Goal: Task Accomplishment & Management: Use online tool/utility

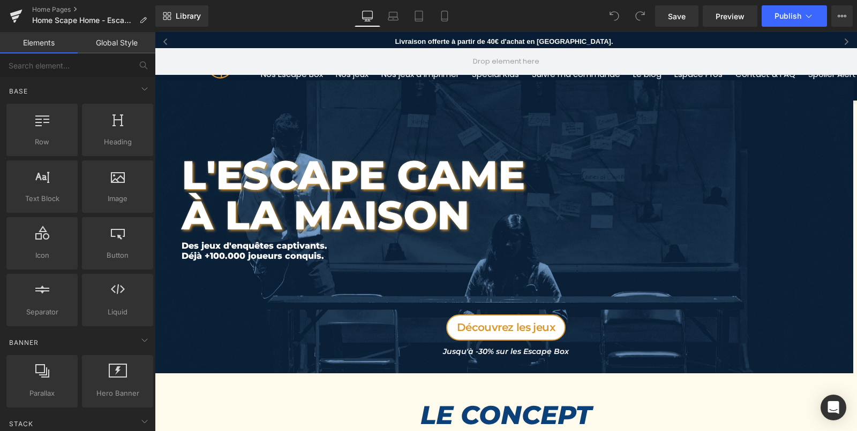
scroll to position [4054, 698]
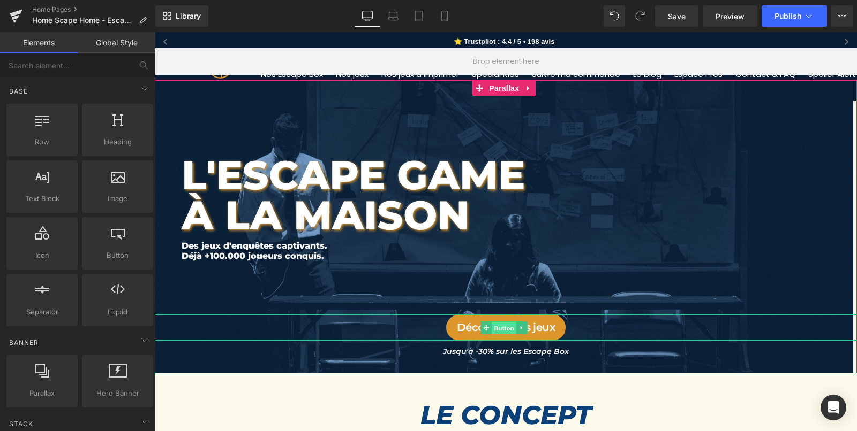
click at [504, 327] on span "Button" at bounding box center [503, 328] width 25 height 13
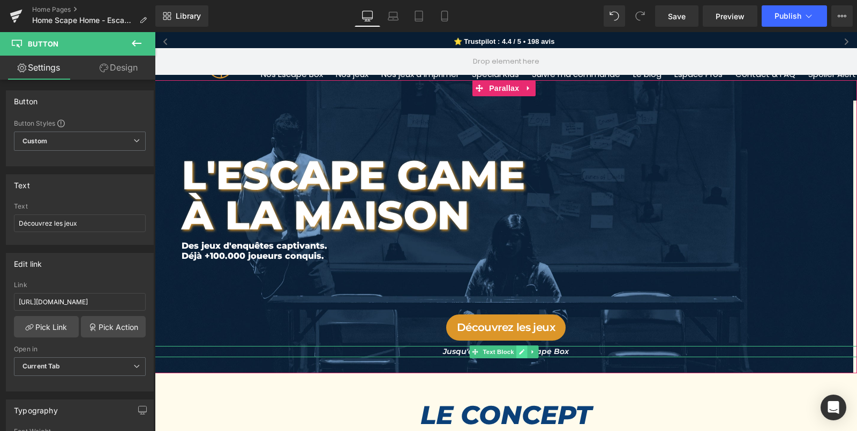
click at [522, 351] on icon at bounding box center [521, 352] width 5 height 5
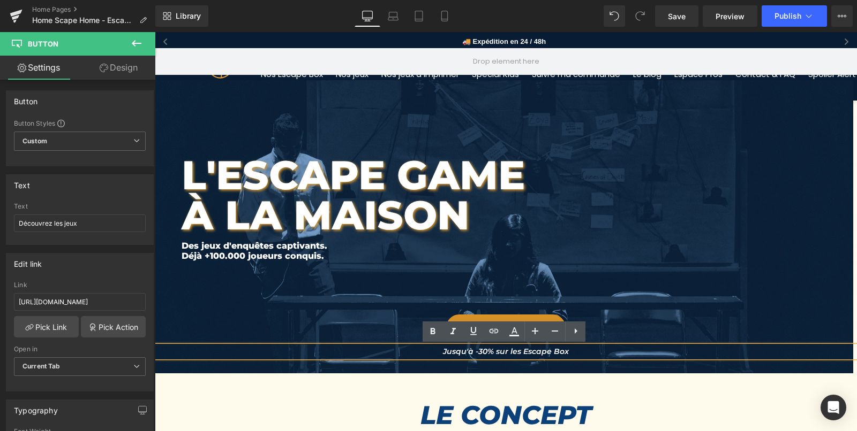
drag, startPoint x: 481, startPoint y: 351, endPoint x: 652, endPoint y: 373, distance: 171.6
click at [481, 351] on icon "Jusqu'à -30% sur les Escape Box" at bounding box center [506, 352] width 126 height 10
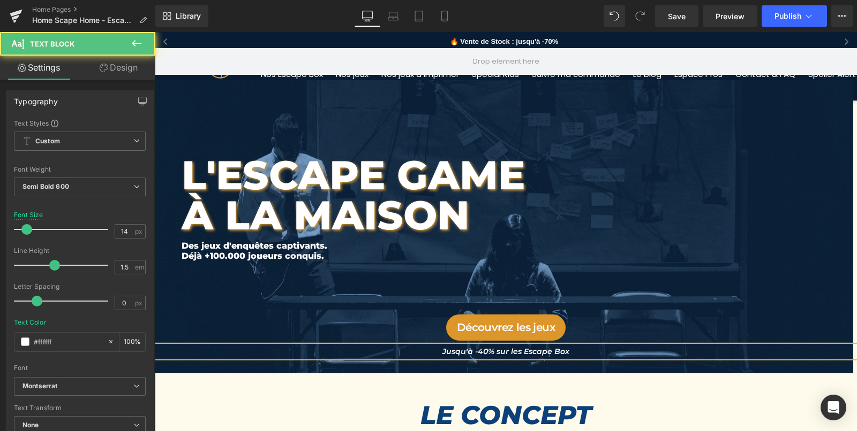
drag, startPoint x: 441, startPoint y: 353, endPoint x: 625, endPoint y: 365, distance: 184.5
click at [442, 353] on icon "Jusqu'à -40% sur les Escape Box" at bounding box center [505, 352] width 127 height 10
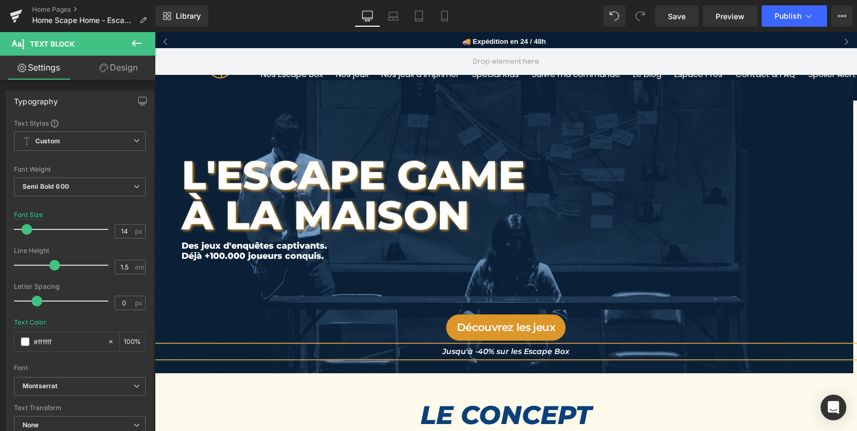
click at [480, 352] on icon "Jusqu'à -40% sur les Escape Box" at bounding box center [505, 352] width 127 height 10
click at [512, 350] on icon "Jusqu'à -70% sur les Escape Box" at bounding box center [506, 352] width 126 height 10
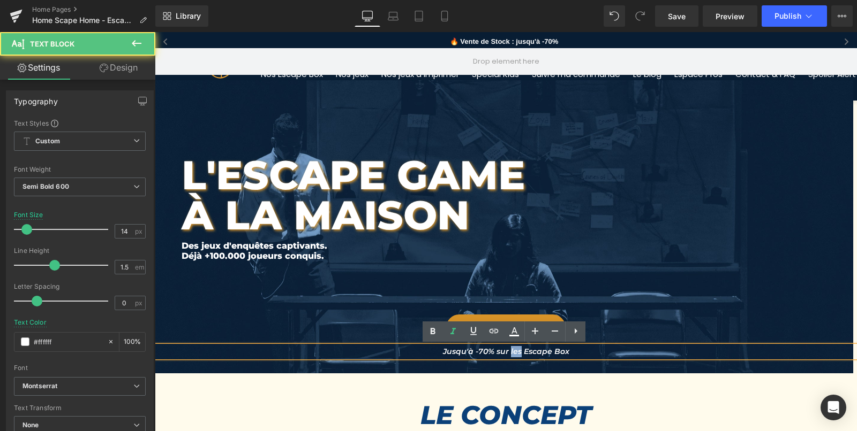
click at [512, 350] on icon "Jusqu'à -70% sur les Escape Box" at bounding box center [506, 352] width 126 height 10
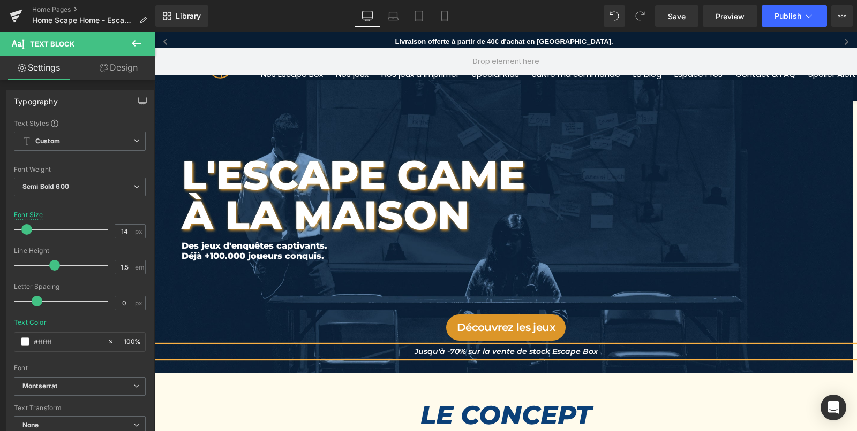
click at [588, 353] on icon "Jusqu'à -70% sur la vente de stock Escape Box" at bounding box center [505, 352] width 183 height 10
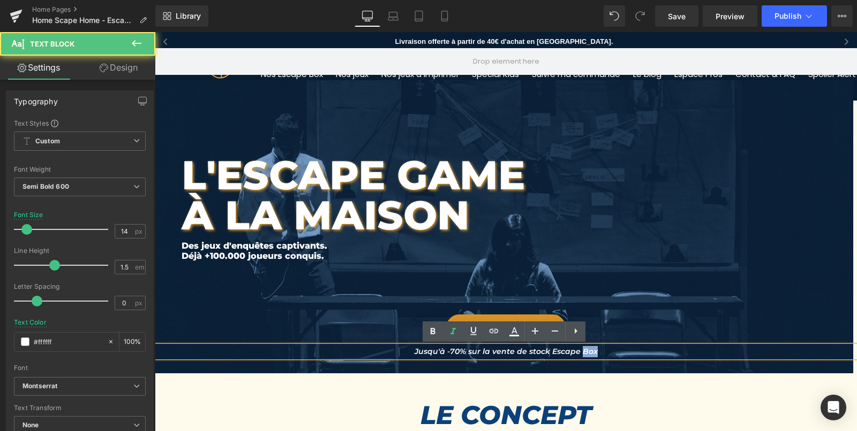
click at [588, 353] on icon "Jusqu'à -70% sur la vente de stock Escape Box" at bounding box center [505, 352] width 183 height 10
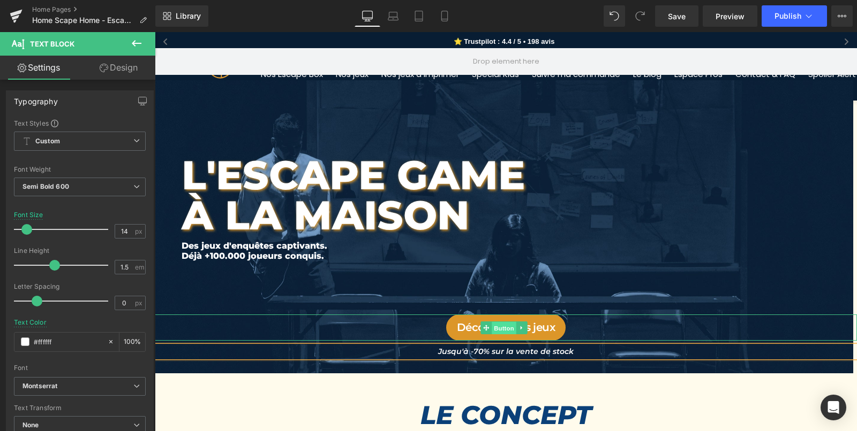
click at [499, 329] on span "Button" at bounding box center [503, 328] width 25 height 13
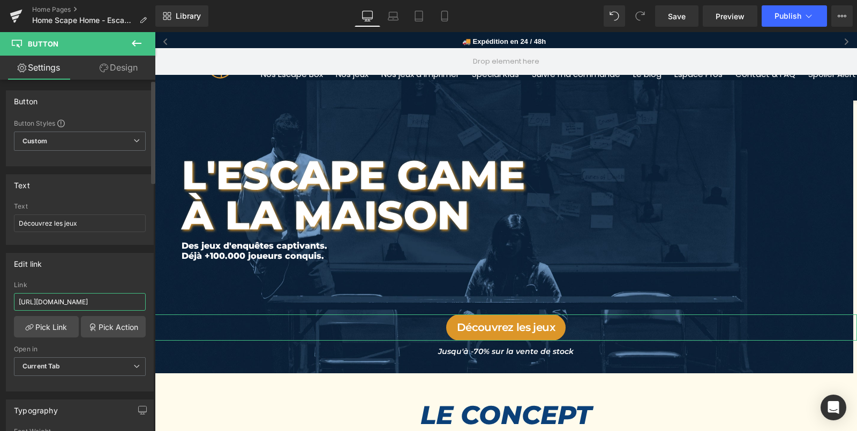
click at [67, 298] on input "[URL][DOMAIN_NAME]" at bounding box center [80, 302] width 132 height 18
type input "[URL][DOMAIN_NAME]"
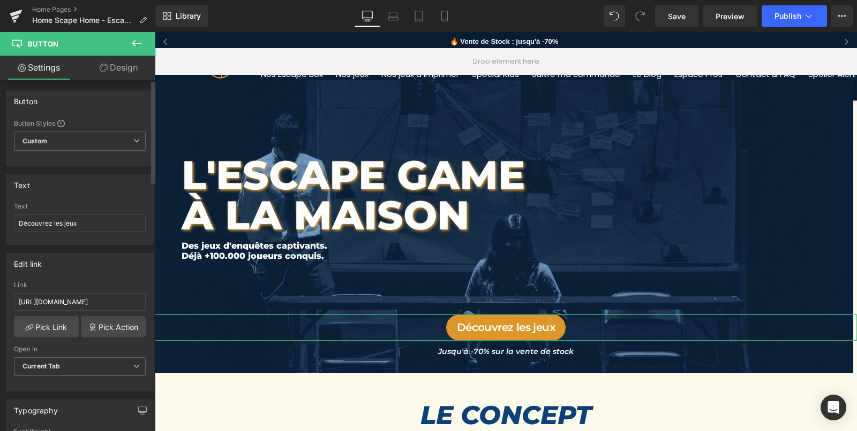
scroll to position [0, 0]
click at [94, 267] on div "Edit link" at bounding box center [79, 264] width 147 height 20
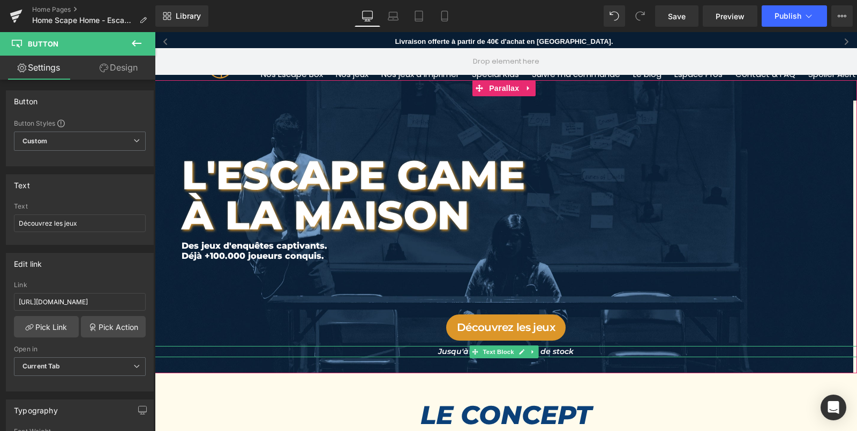
click at [435, 352] on p "Jusqu'à -70% sur la vente de stock" at bounding box center [506, 351] width 702 height 11
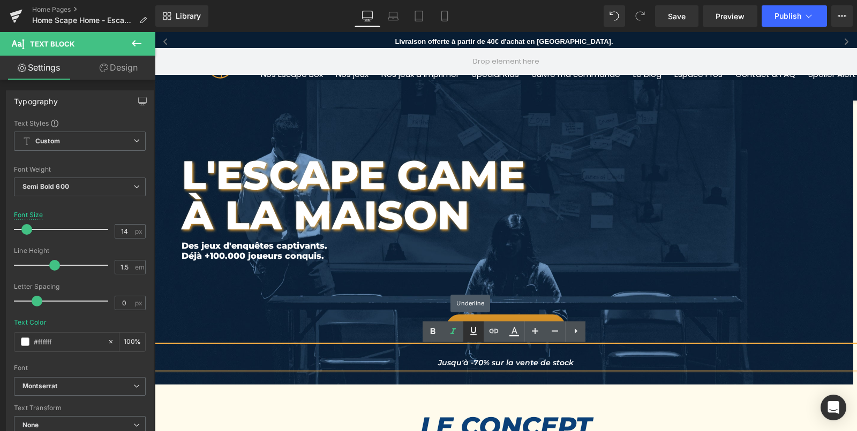
scroll to position [4065, 698]
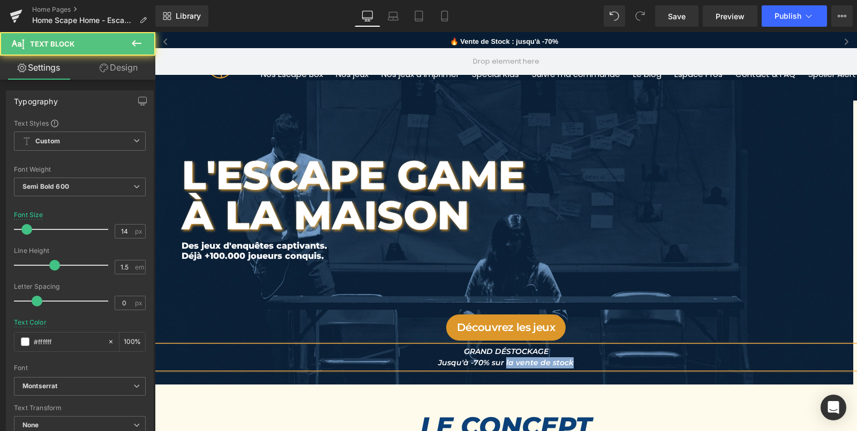
drag, startPoint x: 505, startPoint y: 362, endPoint x: 572, endPoint y: 361, distance: 66.9
click at [572, 361] on p "GRAND DÉSTOCKAGE Jusqu'à -70% sur la vente de stock" at bounding box center [506, 357] width 702 height 22
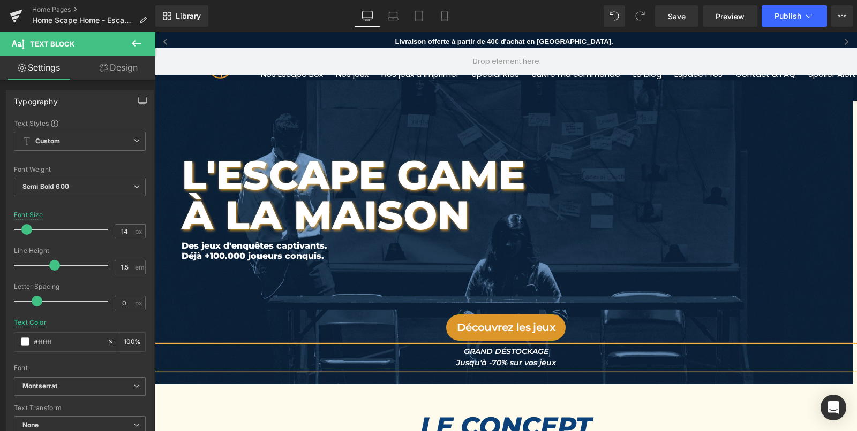
click at [530, 361] on icon "GRAND DÉSTOCKAGE Jusqu'à -70% sur vos jeux" at bounding box center [506, 357] width 100 height 21
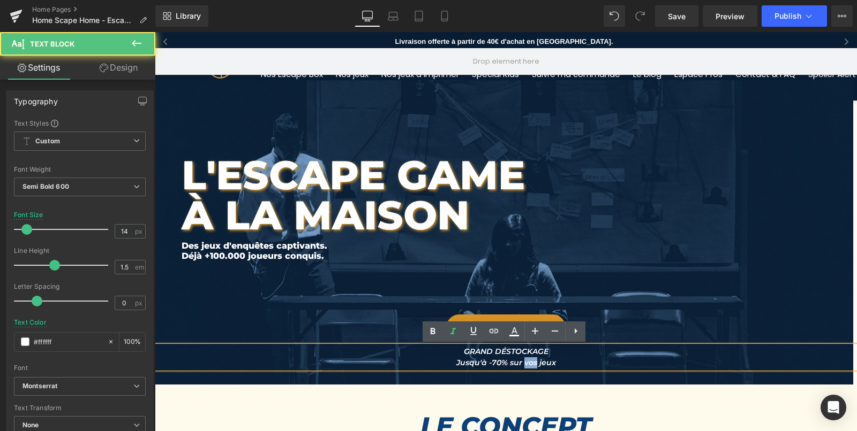
click at [530, 361] on icon "GRAND DÉSTOCKAGE Jusqu'à -70% sur vos jeux" at bounding box center [506, 357] width 100 height 21
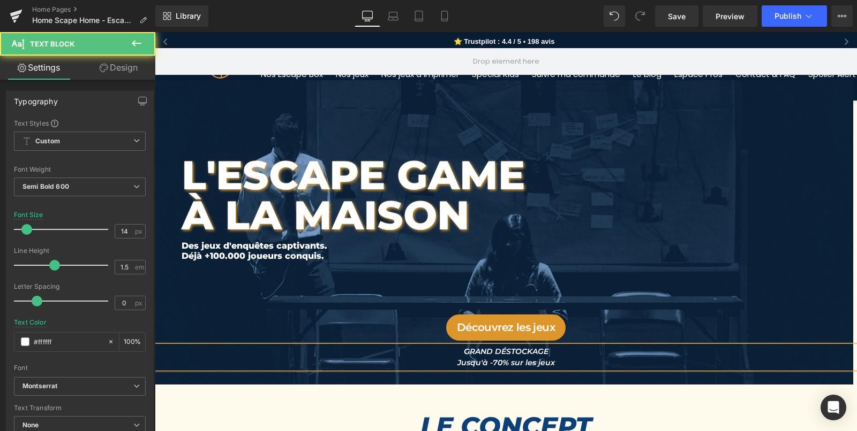
click at [557, 361] on p "GRAND DÉSTOCKAGE Jusqu'à -70% sur les jeux" at bounding box center [506, 357] width 702 height 22
click at [554, 350] on p "GRAND DÉSTOCKAGE Jusqu'à -70% sur les jeux" at bounding box center [506, 357] width 702 height 22
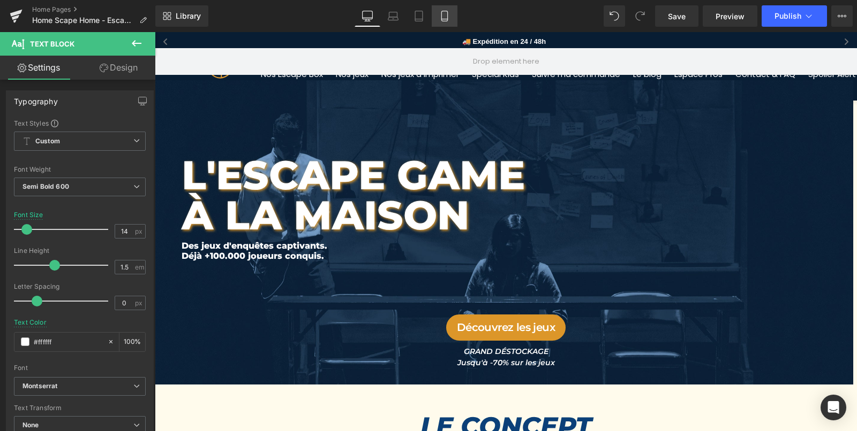
click at [449, 16] on icon at bounding box center [444, 16] width 11 height 11
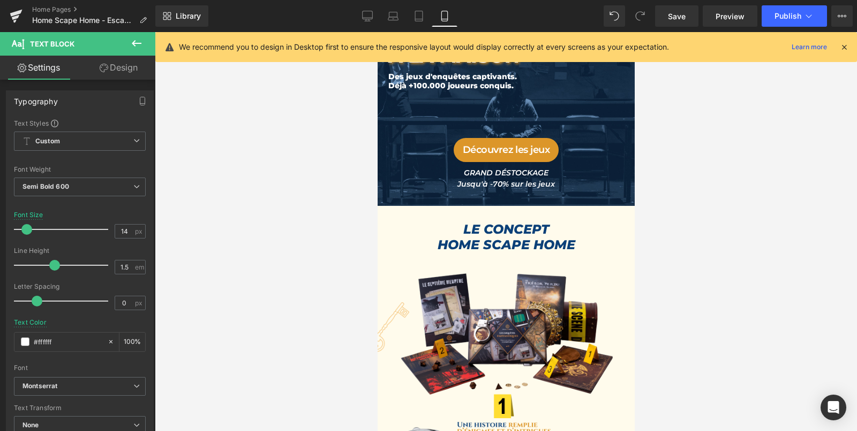
scroll to position [5, 5]
click at [500, 152] on span "Button" at bounding box center [503, 151] width 25 height 13
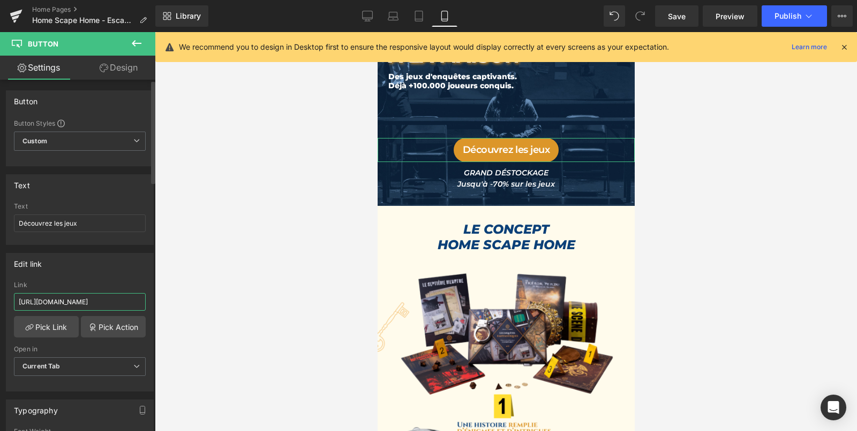
click at [107, 298] on input "[URL][DOMAIN_NAME]" at bounding box center [80, 302] width 132 height 18
click at [127, 267] on div "Edit link" at bounding box center [79, 264] width 147 height 20
click at [795, 19] on span "Publish" at bounding box center [787, 16] width 27 height 9
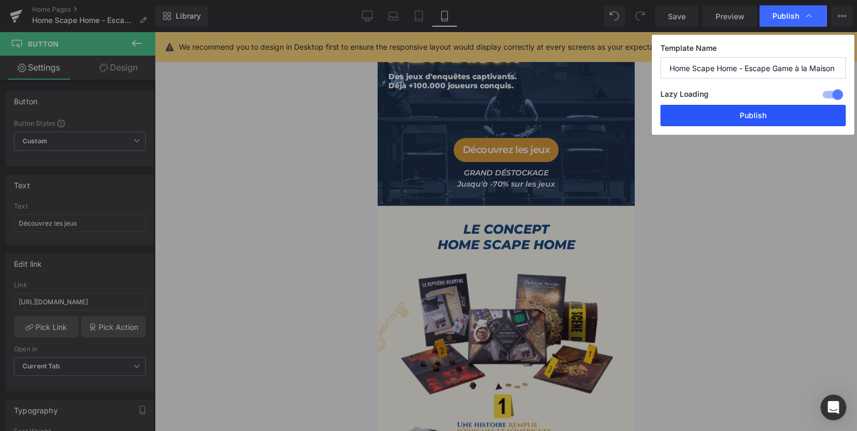
click at [748, 112] on button "Publish" at bounding box center [752, 115] width 185 height 21
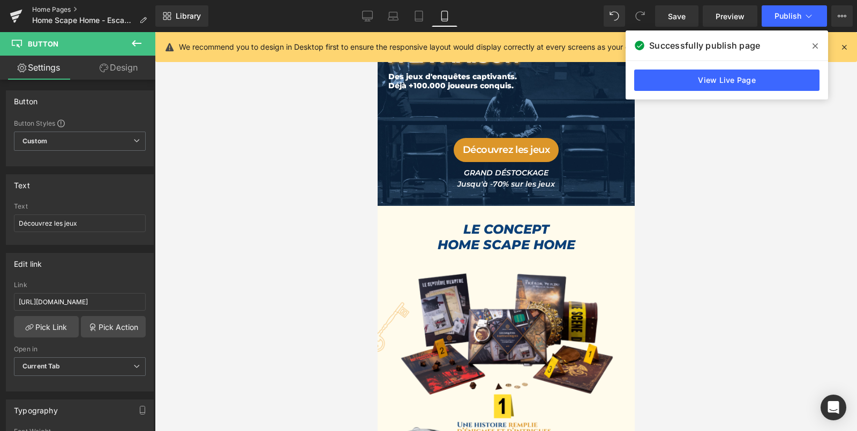
click at [56, 10] on link "Home Pages" at bounding box center [93, 9] width 123 height 9
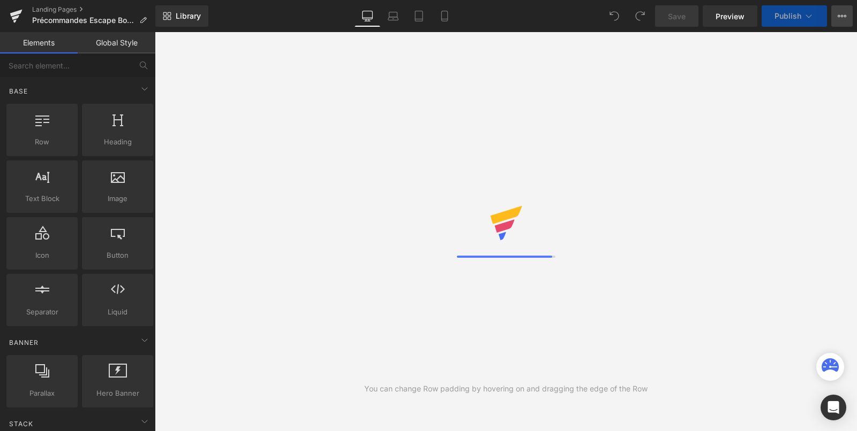
click at [845, 13] on icon at bounding box center [841, 16] width 9 height 9
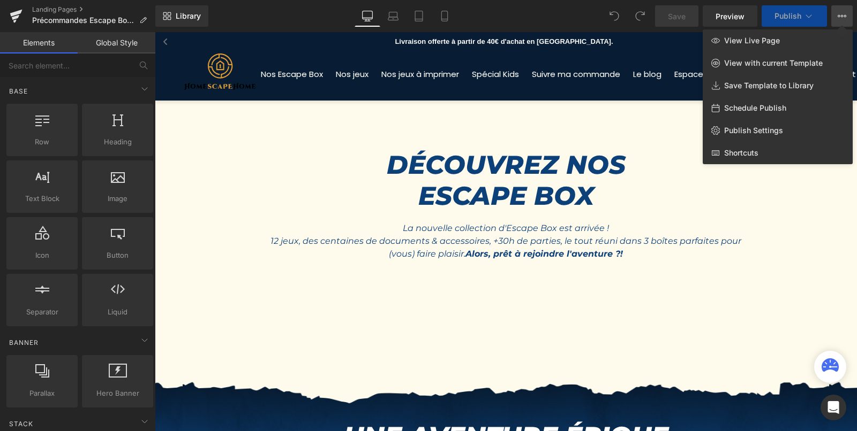
click at [845, 14] on icon at bounding box center [841, 16] width 9 height 9
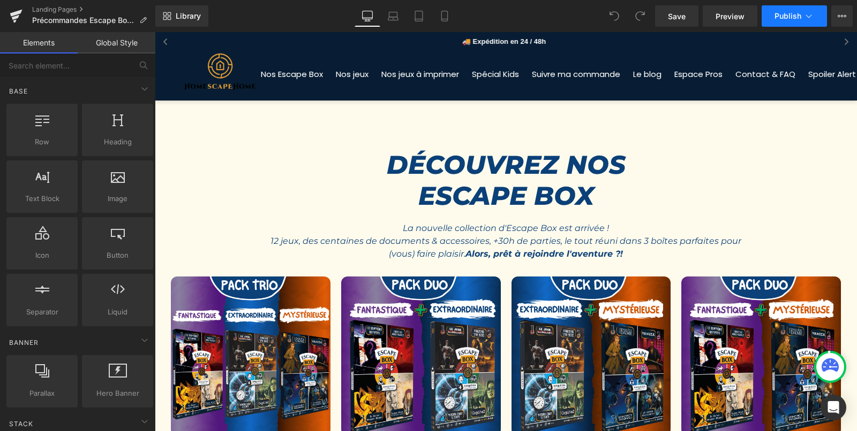
click at [798, 15] on span "Publish" at bounding box center [787, 16] width 27 height 9
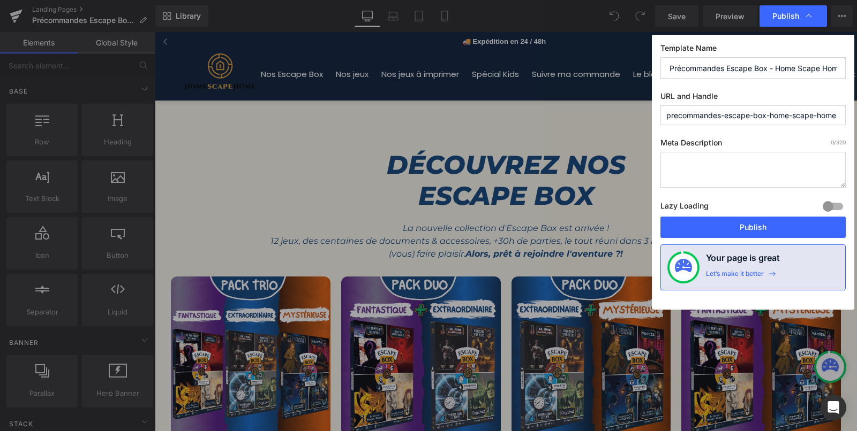
click at [780, 67] on input "Précommandes Escape Box - Home Scape Home - Juin 2025" at bounding box center [752, 67] width 185 height 21
drag, startPoint x: 796, startPoint y: 67, endPoint x: 856, endPoint y: 66, distance: 60.5
click at [856, 66] on div "Publish Template Name Précommandes Escape Box - Home Scape Home - Juin 2025 URL…" at bounding box center [428, 215] width 857 height 431
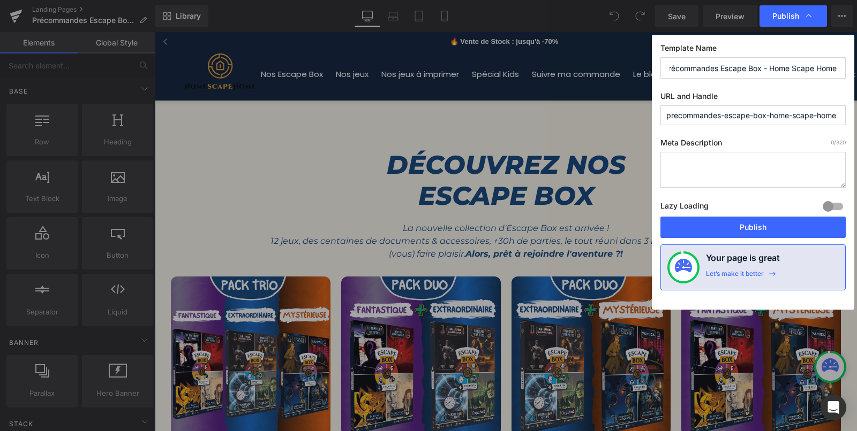
type input "Précommandes Escape Box - Home Scape Home"
click at [831, 47] on label "Template Name" at bounding box center [752, 50] width 185 height 14
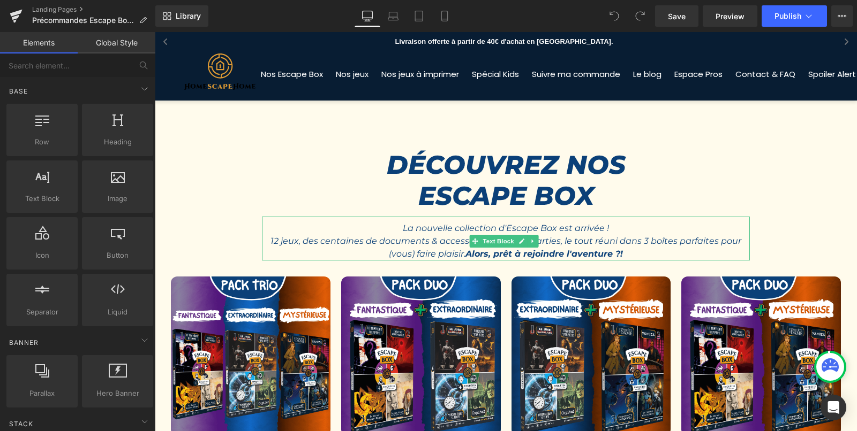
click at [633, 256] on p "12 jeux, des centaines de documents & accessoires, +30h de parties, le tout réu…" at bounding box center [506, 248] width 488 height 26
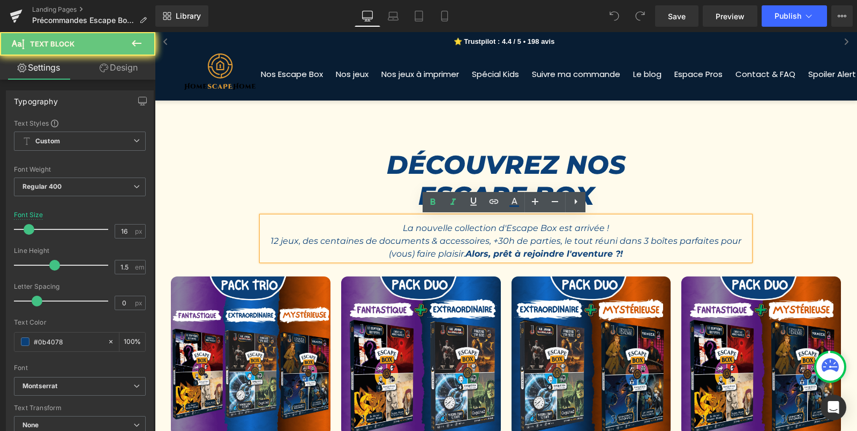
click at [631, 255] on p "12 jeux, des centaines de documents & accessoires, +30h de parties, le tout réu…" at bounding box center [506, 248] width 488 height 26
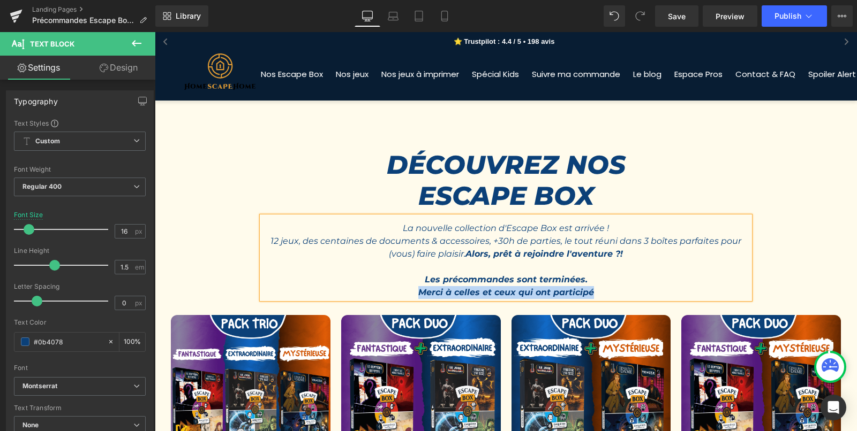
drag, startPoint x: 419, startPoint y: 292, endPoint x: 606, endPoint y: 296, distance: 187.4
click at [606, 296] on p "Merci à celles et ceux qui ont participé" at bounding box center [506, 292] width 488 height 13
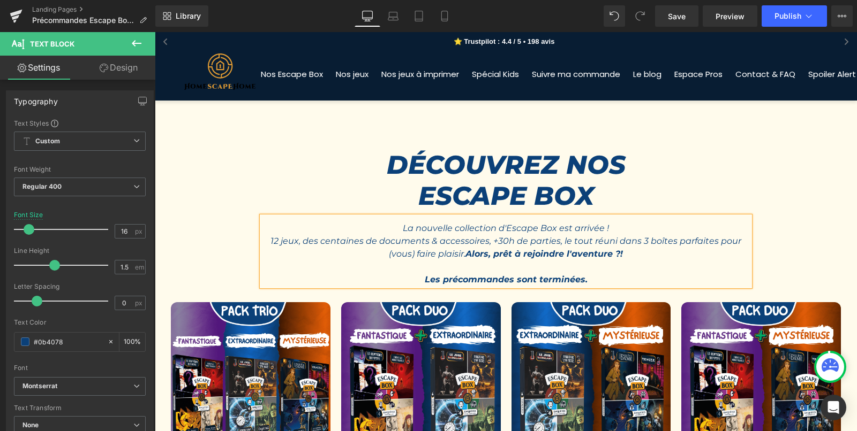
click at [535, 275] on strong "Les précommandes sont terminées." at bounding box center [506, 280] width 163 height 10
drag, startPoint x: 397, startPoint y: 281, endPoint x: 639, endPoint y: 281, distance: 242.0
click at [639, 281] on p "Les précommandes sont désormais terminées." at bounding box center [506, 280] width 488 height 13
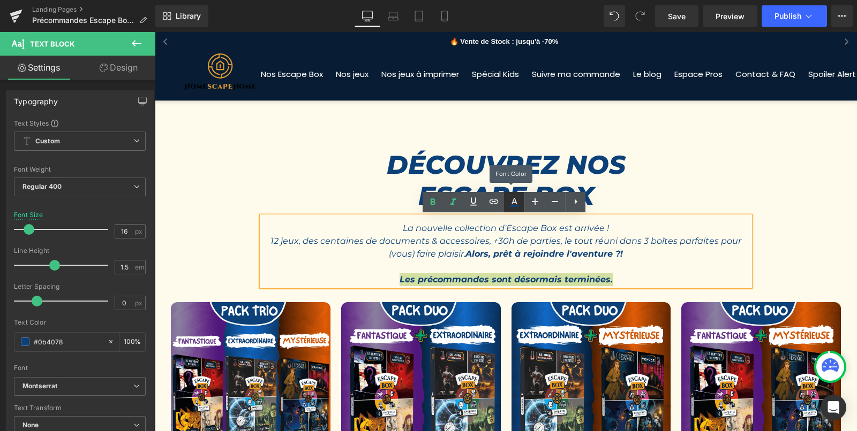
click at [517, 209] on link at bounding box center [514, 202] width 20 height 20
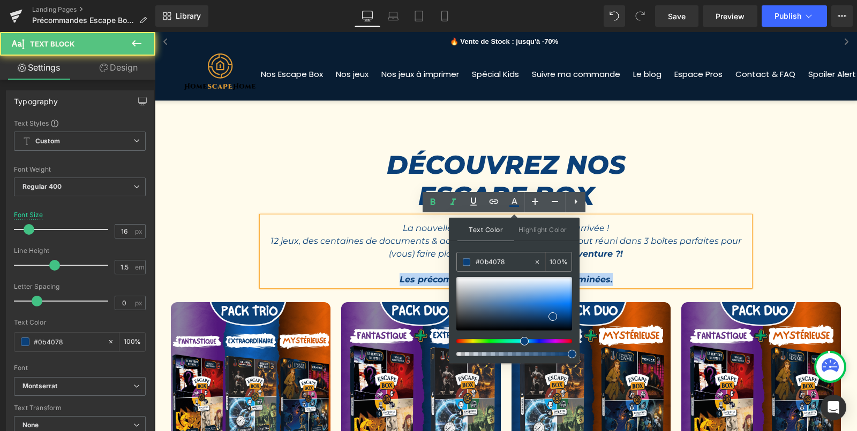
click at [304, 280] on p "Les précommandes sont désormais terminées." at bounding box center [506, 280] width 488 height 13
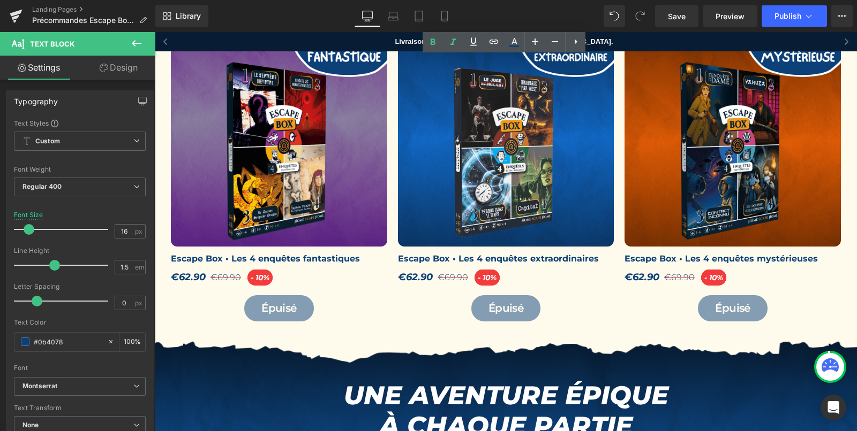
scroll to position [543, 0]
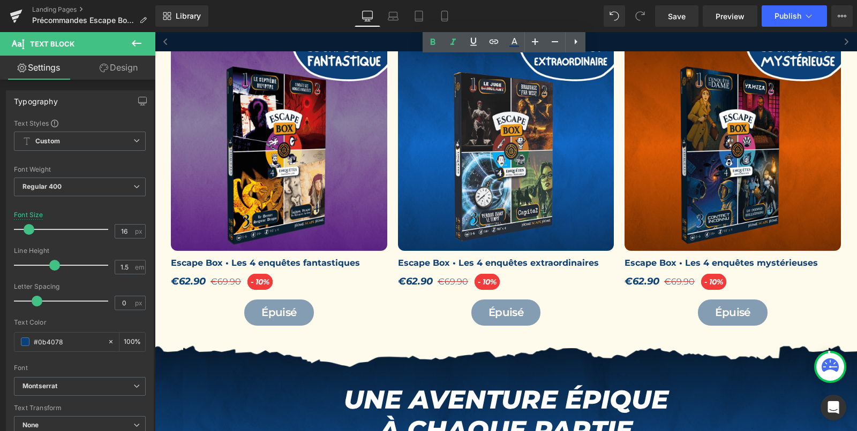
click at [247, 283] on span "- 10%" at bounding box center [259, 282] width 25 height 16
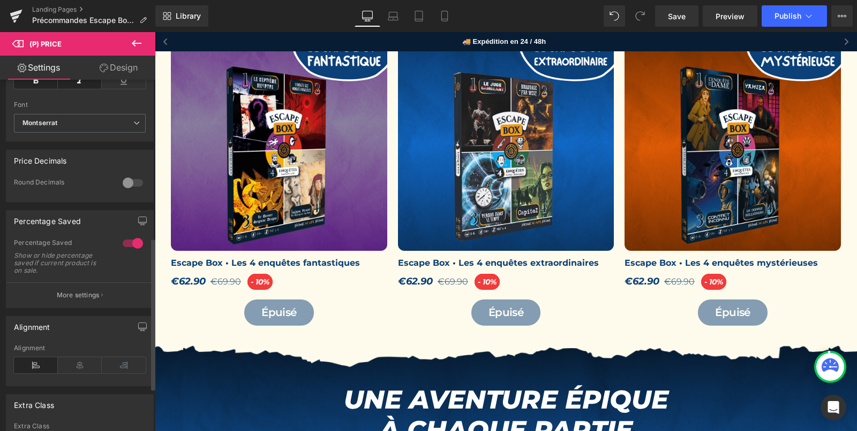
scroll to position [363, 0]
click at [70, 306] on button "More settings" at bounding box center [79, 295] width 147 height 25
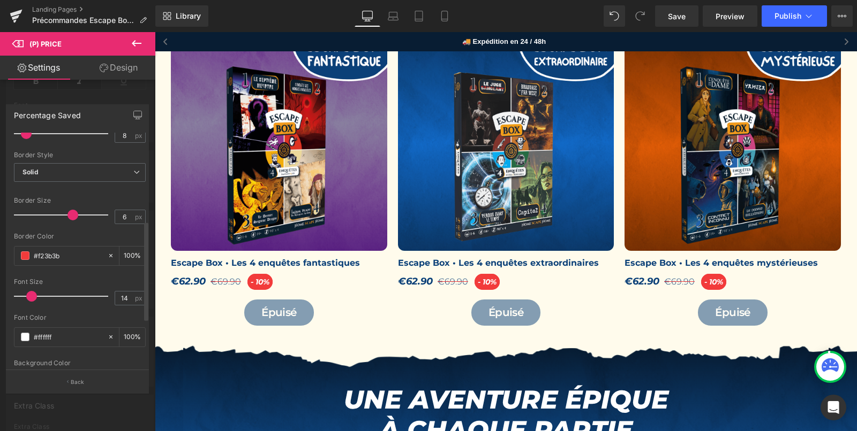
scroll to position [216, 0]
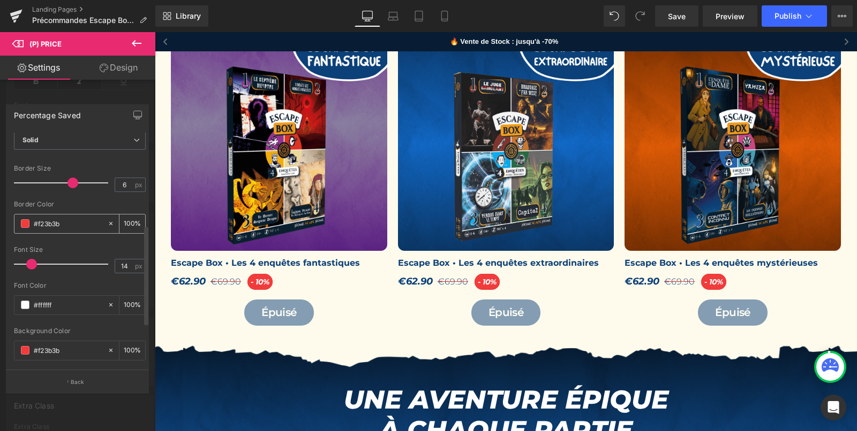
click at [57, 219] on input "#f23b3b" at bounding box center [68, 224] width 69 height 12
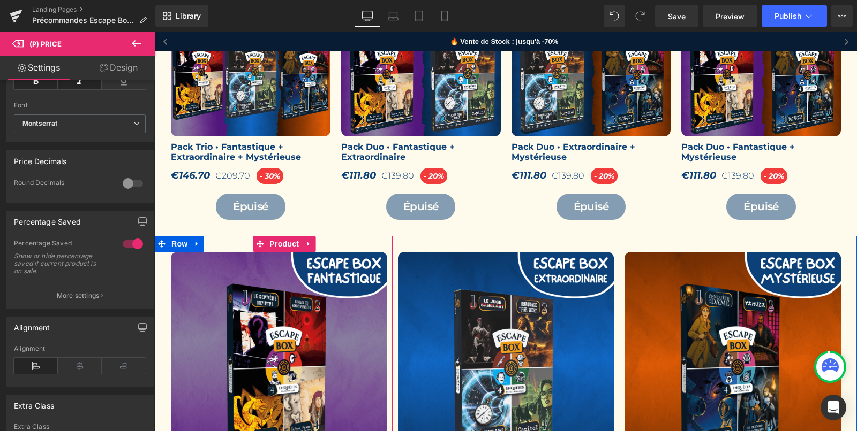
scroll to position [0, 0]
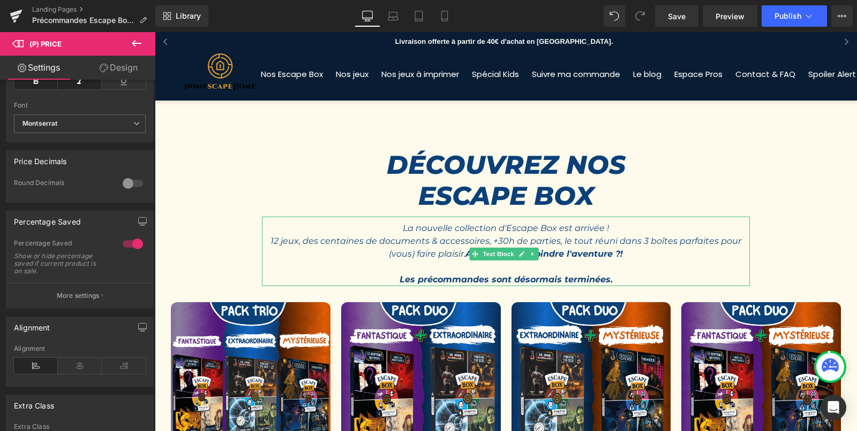
click at [455, 279] on strong "Les précommandes sont désormais terminées." at bounding box center [505, 280] width 213 height 10
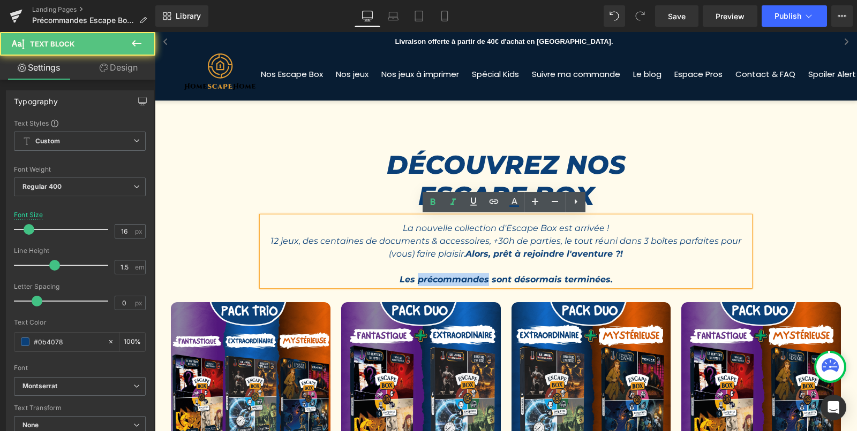
click at [455, 279] on strong "Les précommandes sont désormais terminées." at bounding box center [505, 280] width 213 height 10
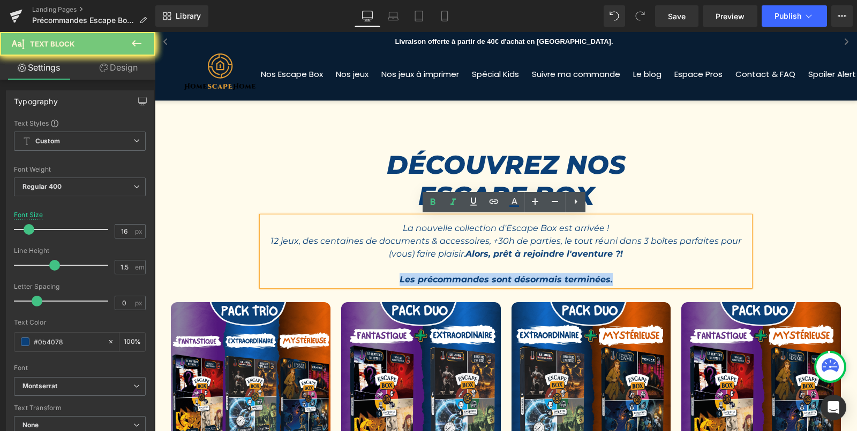
click at [455, 279] on strong "Les précommandes sont désormais terminées." at bounding box center [505, 280] width 213 height 10
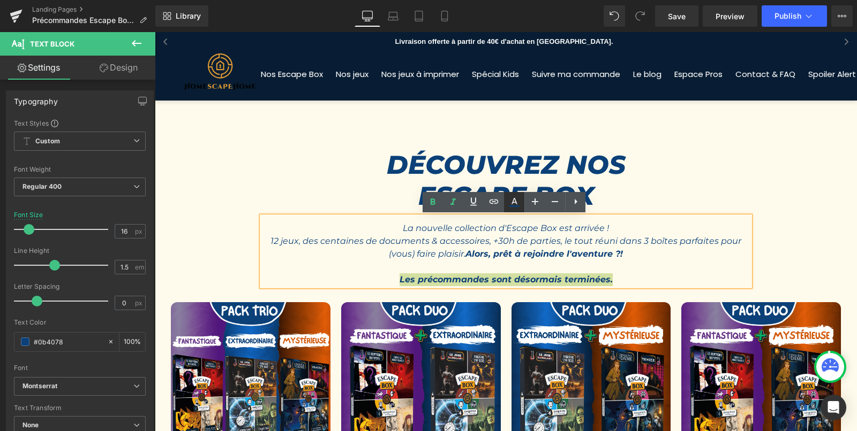
click at [513, 204] on icon at bounding box center [514, 202] width 13 height 13
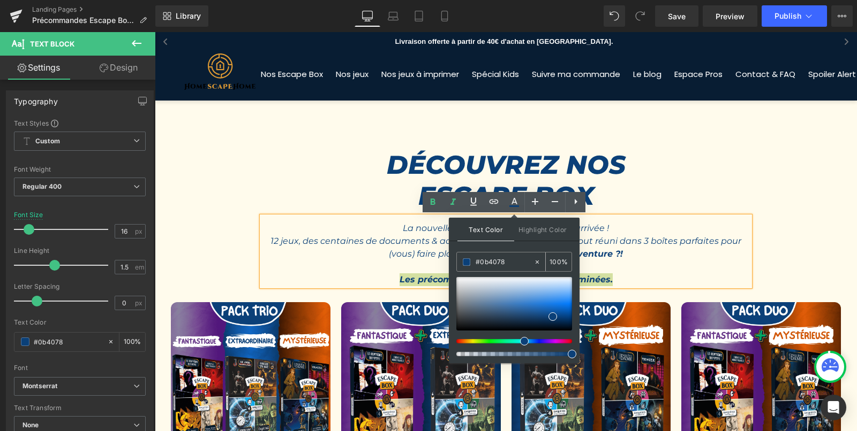
click at [493, 264] on input "#0b4078" at bounding box center [504, 262] width 58 height 12
paste input "f23b3b"
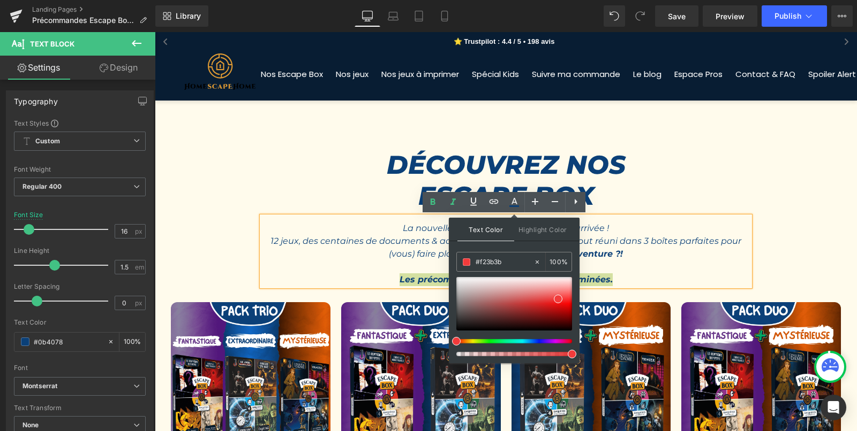
click at [533, 246] on div "Text Color Highlight Color #333333 #f23b3b 100 % transparent 0 %" at bounding box center [514, 291] width 131 height 146
click at [614, 280] on p "Les précommandes sont désormais terminées." at bounding box center [506, 280] width 488 height 13
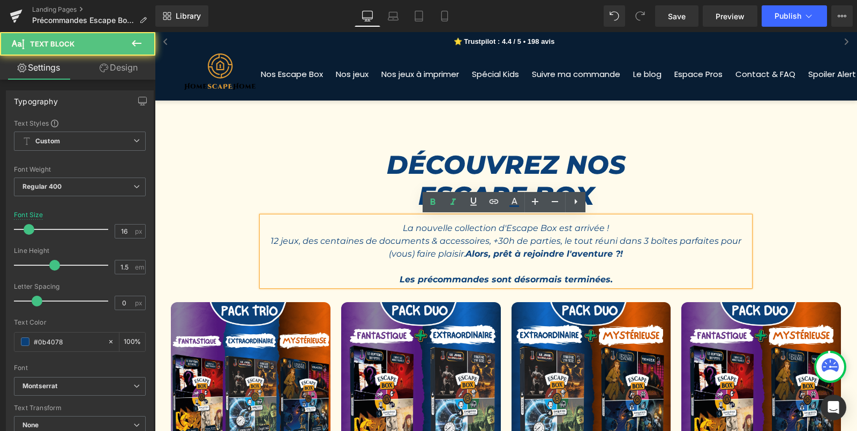
click at [573, 278] on strong "Les précommandes sont désormais terminées." at bounding box center [505, 280] width 213 height 10
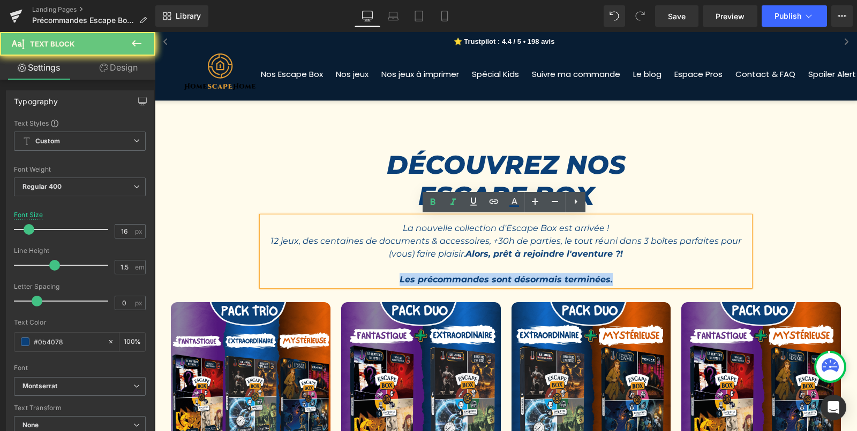
click at [573, 278] on strong "Les précommandes sont désormais terminées." at bounding box center [505, 280] width 213 height 10
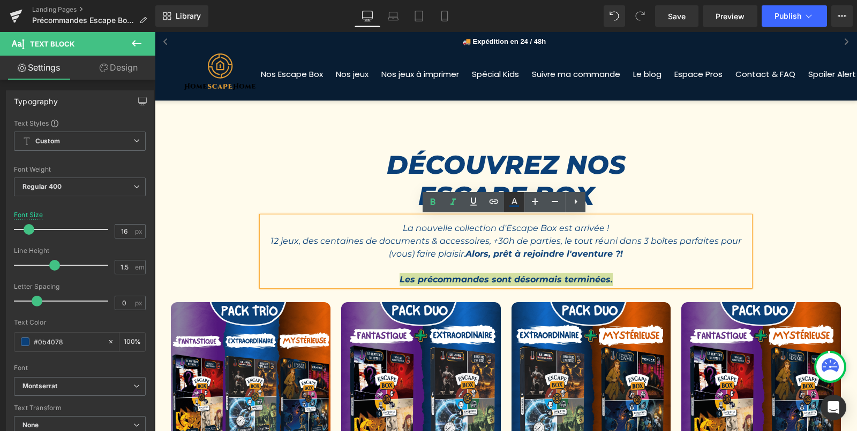
click at [512, 203] on icon at bounding box center [514, 201] width 6 height 6
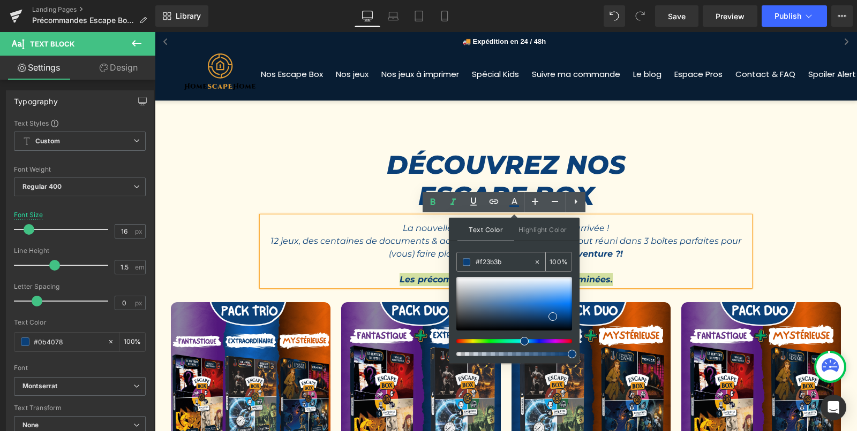
click at [488, 263] on input "#f23b3b" at bounding box center [504, 262] width 58 height 12
click at [488, 263] on input "#0b4078" at bounding box center [504, 262] width 58 height 12
paste input "f23b3b"
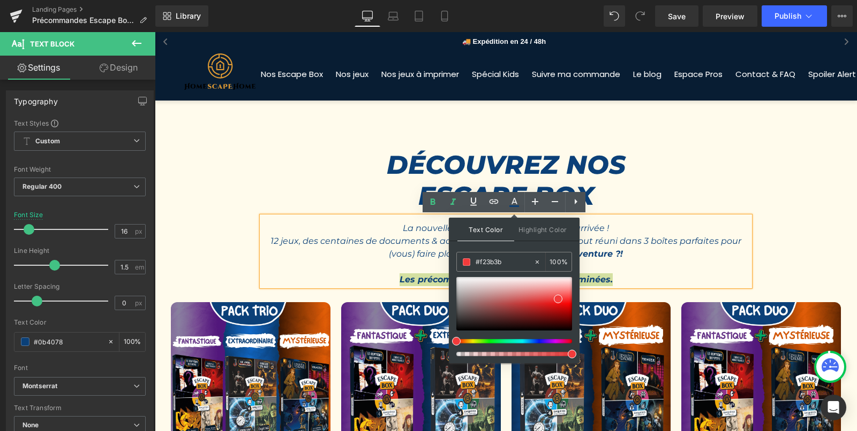
type input "#f23b3b"
click at [552, 245] on div "Text Color Highlight Color #333333 #f23b3b 100 % transparent 0 %" at bounding box center [514, 291] width 131 height 146
click at [641, 276] on p "Les précommandes sont désormais terminées." at bounding box center [506, 280] width 488 height 13
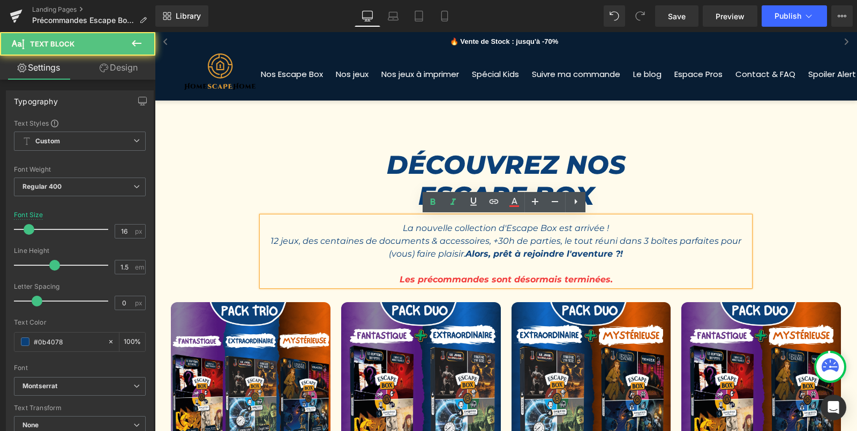
click at [641, 276] on p "Les précommandes sont désormais terminées." at bounding box center [506, 280] width 488 height 13
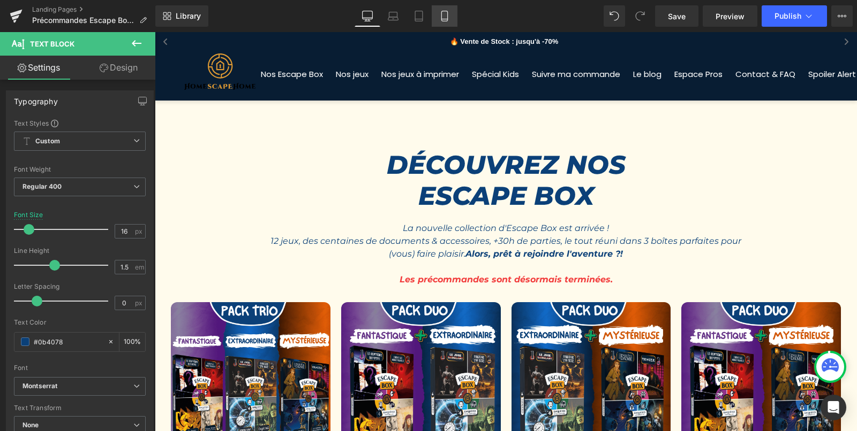
click at [449, 19] on icon at bounding box center [444, 16] width 11 height 11
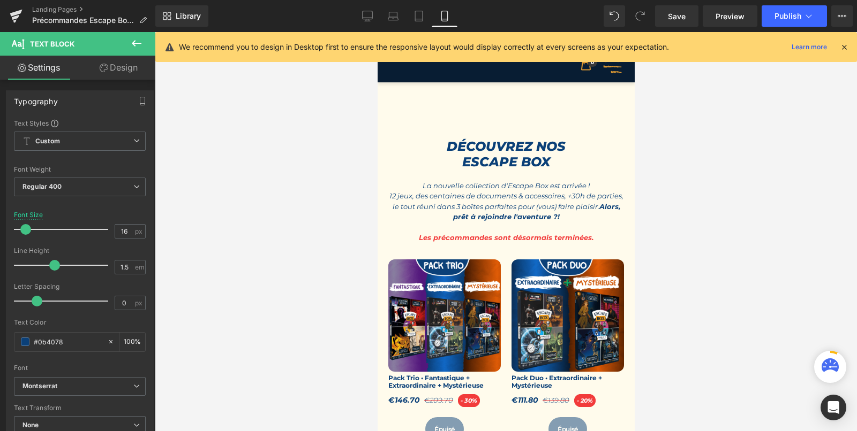
scroll to position [8, 0]
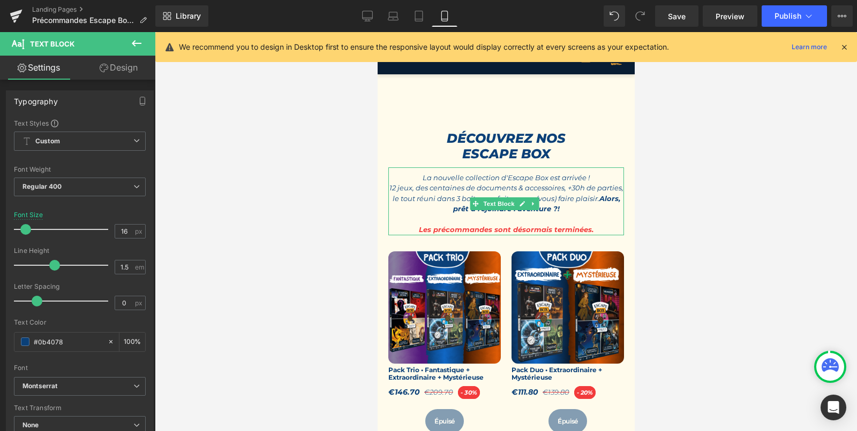
click at [438, 230] on strong "Les précommandes sont désormais terminées." at bounding box center [505, 229] width 175 height 9
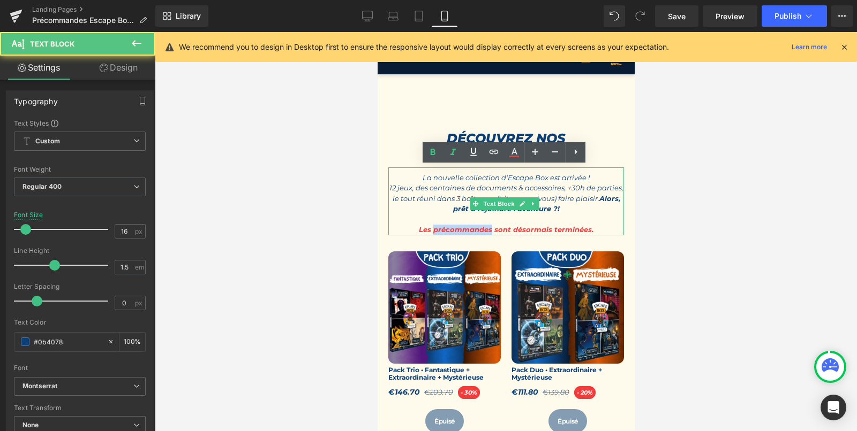
click at [438, 230] on strong "Les précommandes sont désormais terminées." at bounding box center [505, 229] width 175 height 9
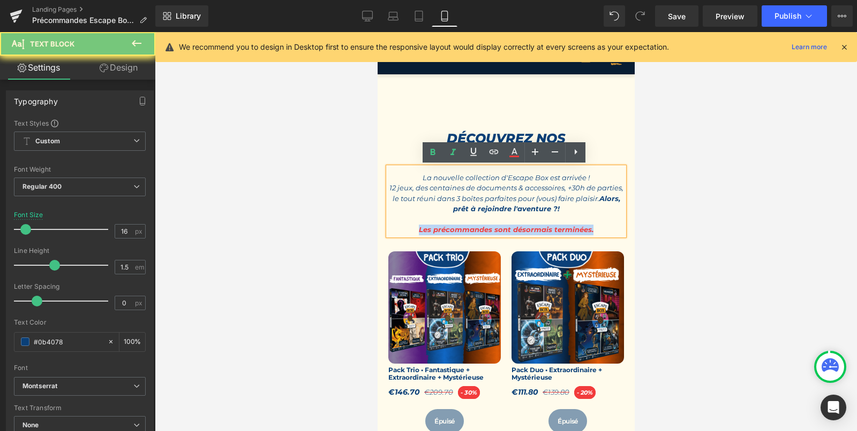
click at [438, 230] on strong "Les précommandes sont désormais terminées." at bounding box center [505, 229] width 175 height 9
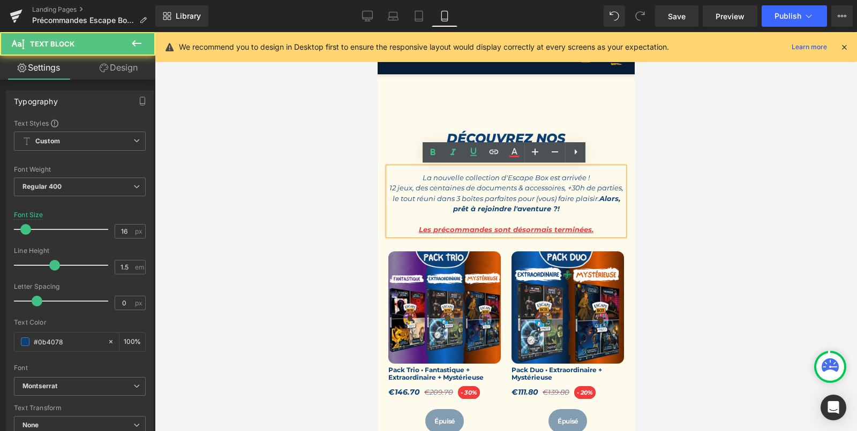
click at [451, 218] on p at bounding box center [506, 220] width 236 height 11
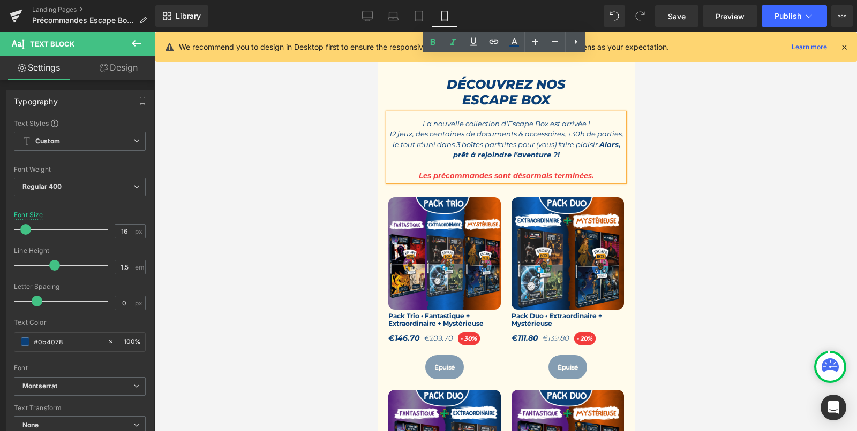
scroll to position [0, 0]
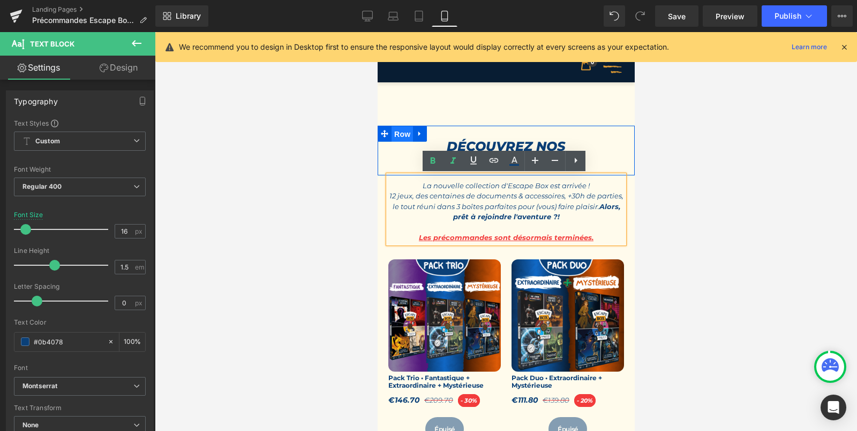
click at [393, 132] on span "Row" at bounding box center [401, 134] width 21 height 16
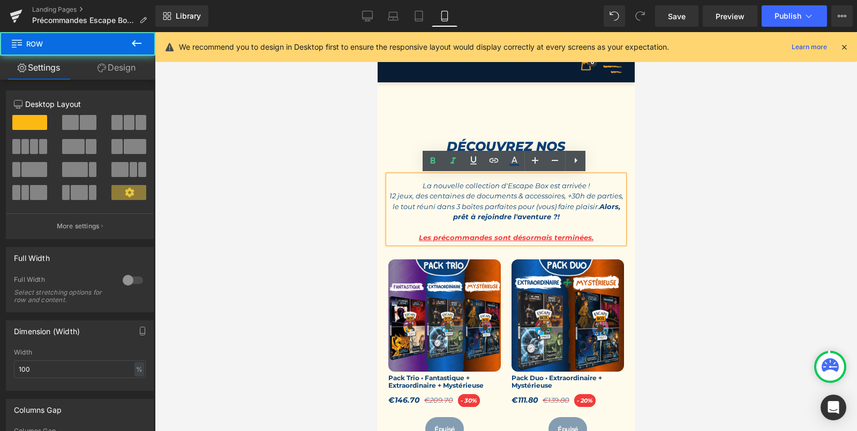
click at [304, 262] on div at bounding box center [506, 231] width 702 height 399
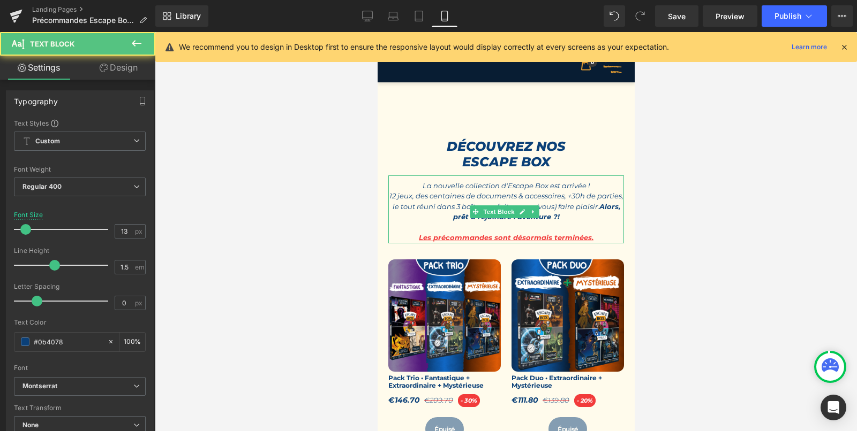
click at [590, 238] on p "Les précommandes sont désormais terminées." at bounding box center [506, 238] width 236 height 11
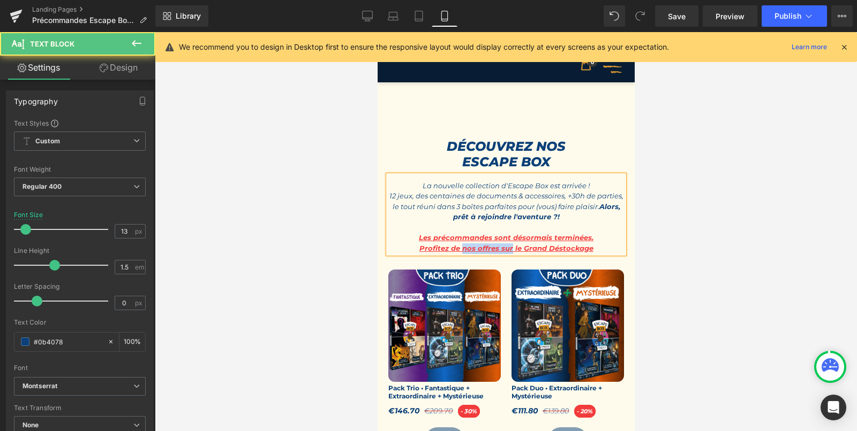
drag, startPoint x: 462, startPoint y: 248, endPoint x: 509, endPoint y: 244, distance: 46.8
click at [509, 244] on strong "Profitez de nos offres sur le Grand Déstockage" at bounding box center [506, 248] width 174 height 9
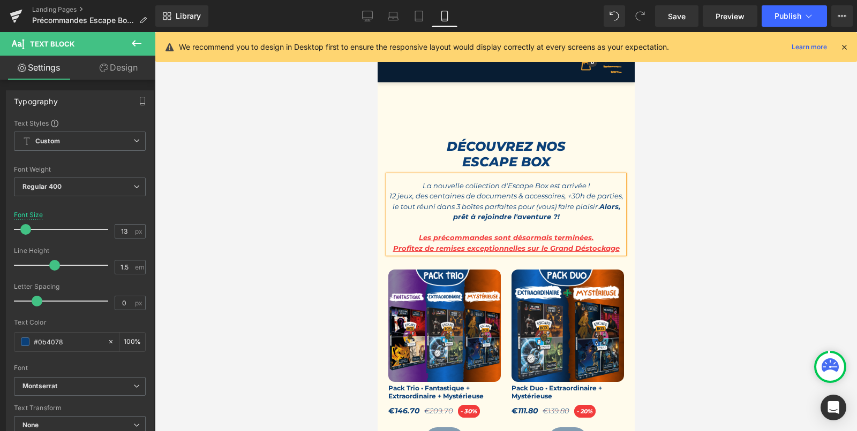
click at [616, 248] on p "Profitez de remises exceptionnelles sur le Grand Déstockage" at bounding box center [506, 249] width 236 height 11
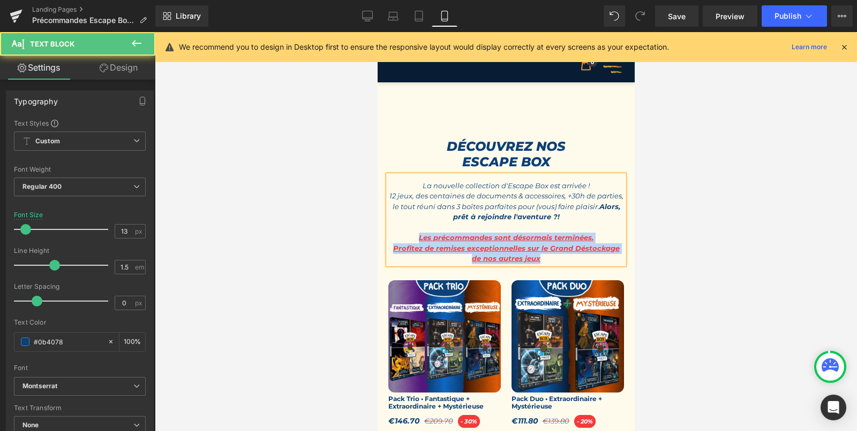
drag, startPoint x: 417, startPoint y: 239, endPoint x: 561, endPoint y: 261, distance: 145.2
click at [561, 261] on div "La nouvelle collection d'Escape Box est arrivée ! 12 jeux, des centaines de doc…" at bounding box center [506, 220] width 236 height 89
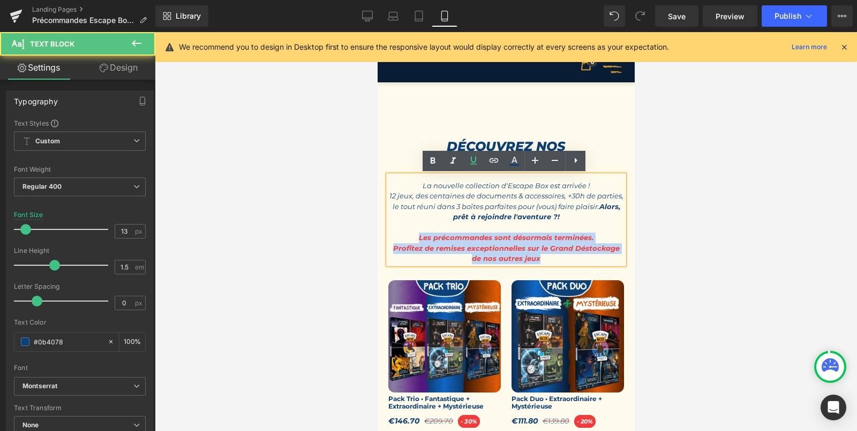
click at [561, 261] on p "Profitez de remises exceptionnelles sur le Grand Déstockage de nos autres jeux" at bounding box center [506, 254] width 236 height 21
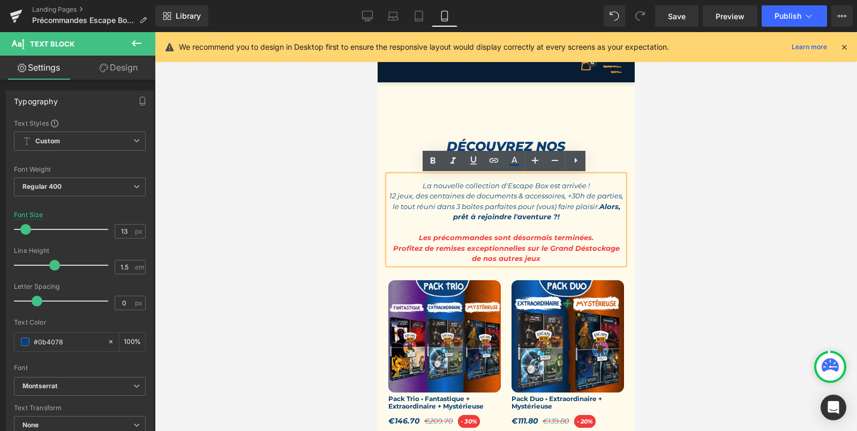
click at [596, 239] on p "Les précommandes sont désormais terminées." at bounding box center [506, 238] width 236 height 11
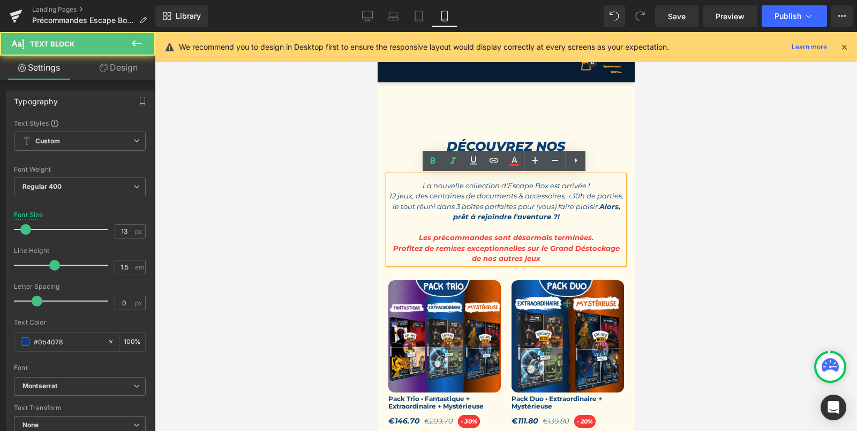
click at [539, 260] on p "Profitez de remises exceptionnelles sur le Grand Déstockage de nos autres jeux" at bounding box center [506, 254] width 236 height 21
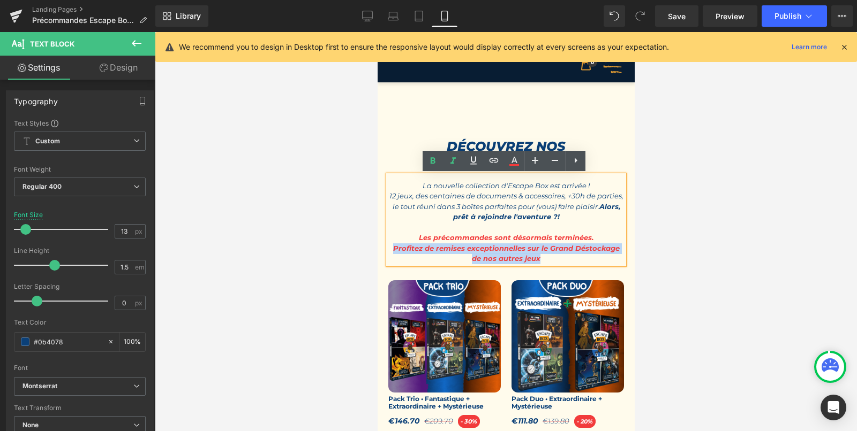
drag, startPoint x: 539, startPoint y: 260, endPoint x: 392, endPoint y: 247, distance: 146.7
click at [392, 247] on p "Profitez de remises exceptionnelles sur le Grand Déstockage de nos autres jeux" at bounding box center [506, 254] width 236 height 21
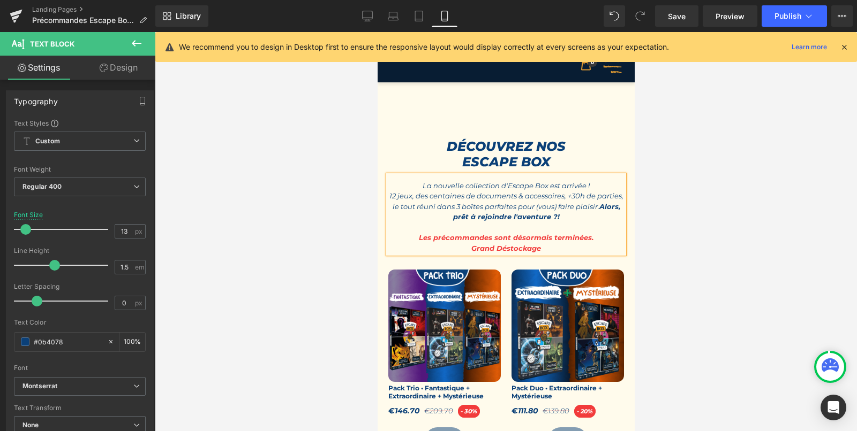
click at [471, 250] on strong "Grand Déstockage" at bounding box center [506, 248] width 70 height 9
click at [581, 247] on p "Jusqu'à -70% sur le Grand Déstockage" at bounding box center [506, 249] width 236 height 11
drag, startPoint x: 419, startPoint y: 249, endPoint x: 589, endPoint y: 246, distance: 170.3
click at [589, 246] on p "Jusqu'à -70% sur le Grand Déstockage par ICI." at bounding box center [506, 249] width 236 height 11
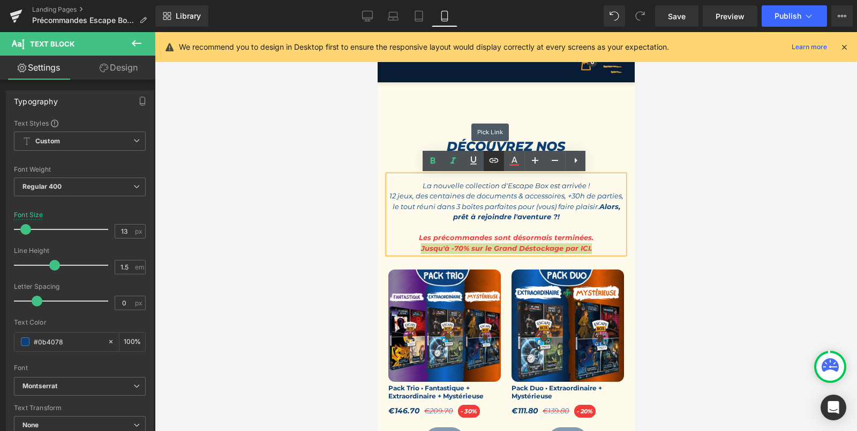
click at [494, 162] on icon at bounding box center [493, 160] width 13 height 13
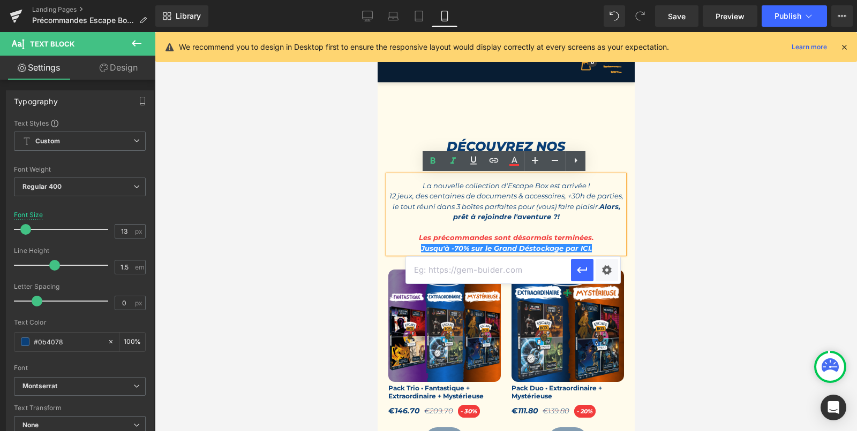
click at [485, 272] on input "text" at bounding box center [488, 270] width 165 height 27
paste input "[URL][DOMAIN_NAME]"
type input "[URL][DOMAIN_NAME]"
click at [584, 268] on icon "button" at bounding box center [581, 270] width 13 height 13
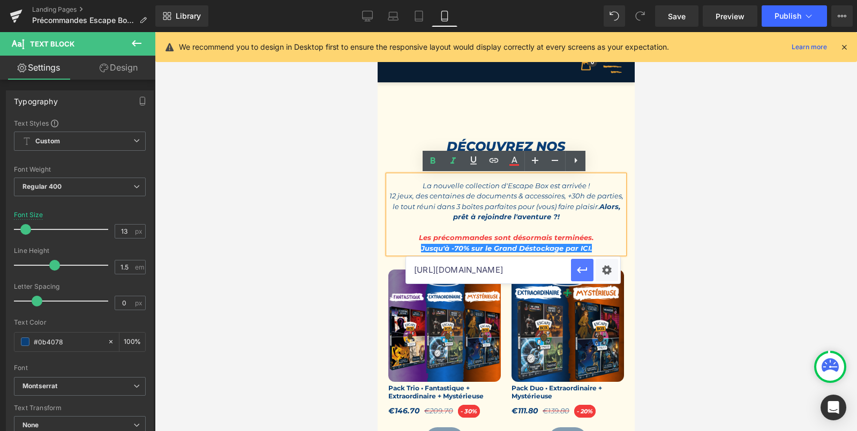
scroll to position [0, 0]
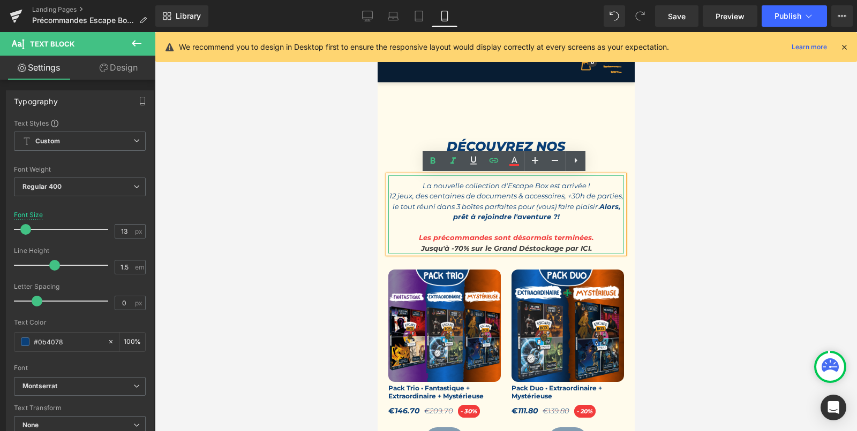
click at [604, 249] on p "Jusqu'à -70% sur le Grand Déstockage par ICI." at bounding box center [506, 249] width 236 height 11
drag, startPoint x: 594, startPoint y: 248, endPoint x: 416, endPoint y: 251, distance: 178.3
click at [416, 251] on p "Jusqu'à -70% sur le Grand Déstockage par ICI." at bounding box center [506, 249] width 236 height 11
click at [600, 247] on p "Jusqu'à -70% sur le Grand Déstockage par ICI." at bounding box center [506, 249] width 236 height 11
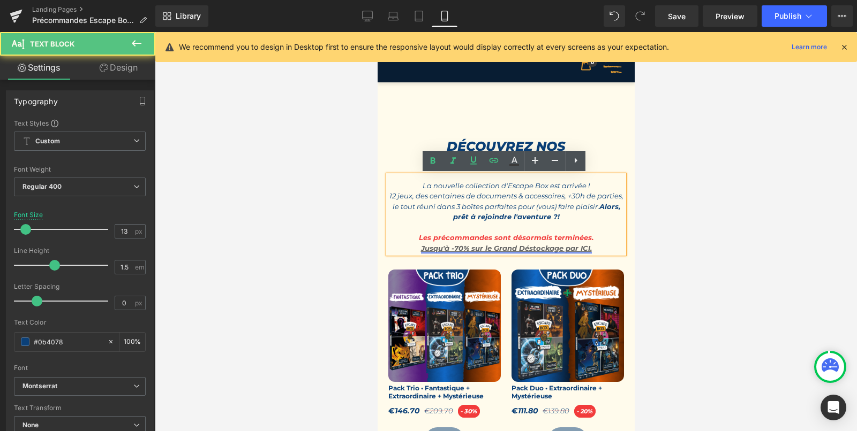
click at [484, 249] on link "Jusqu'à -70% sur le Grand Déstockage par ICI." at bounding box center [505, 248] width 171 height 9
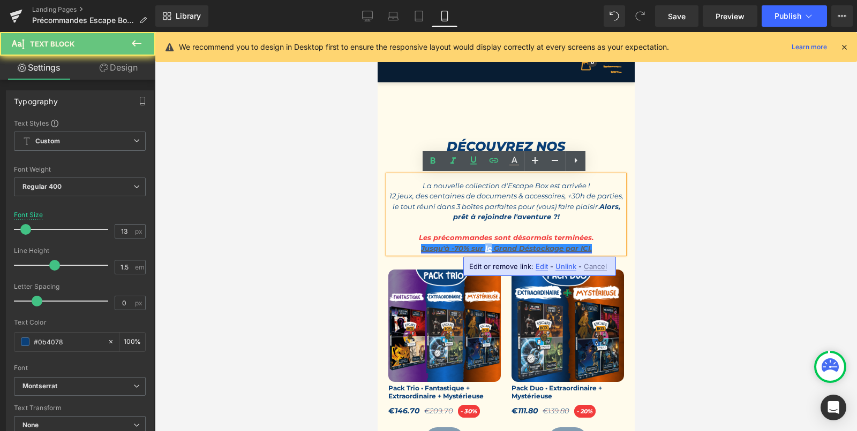
click at [484, 249] on link "Jusqu'à -70% sur le Grand Déstockage par ICI." at bounding box center [505, 248] width 171 height 9
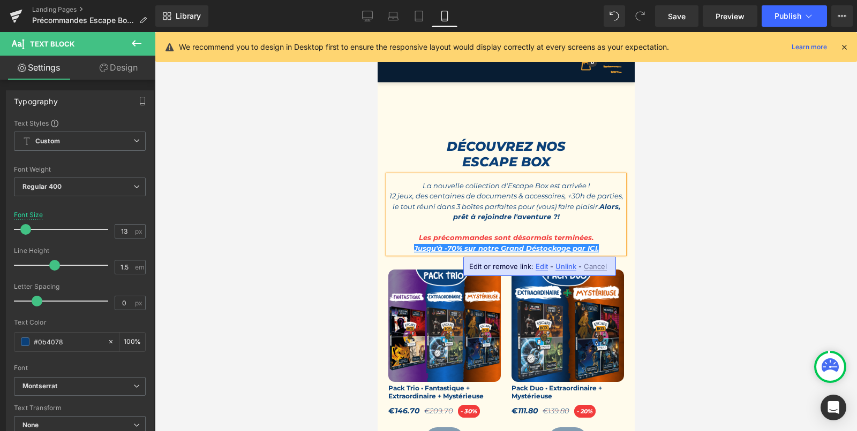
click at [601, 228] on p at bounding box center [506, 228] width 236 height 11
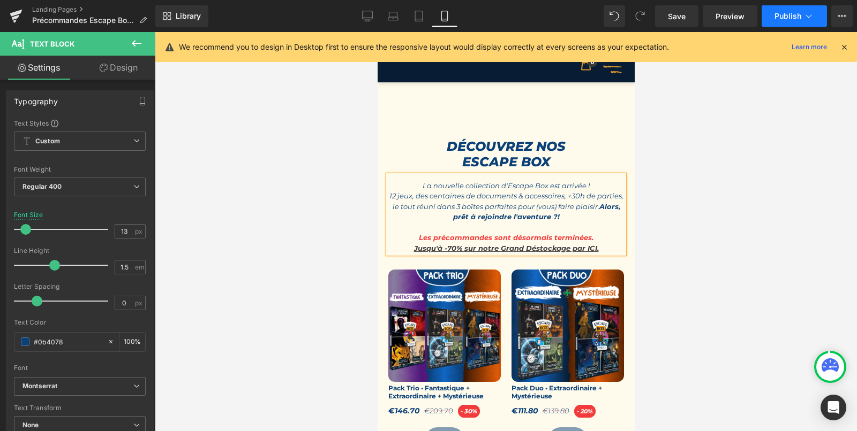
click at [801, 20] on button "Publish" at bounding box center [793, 15] width 65 height 21
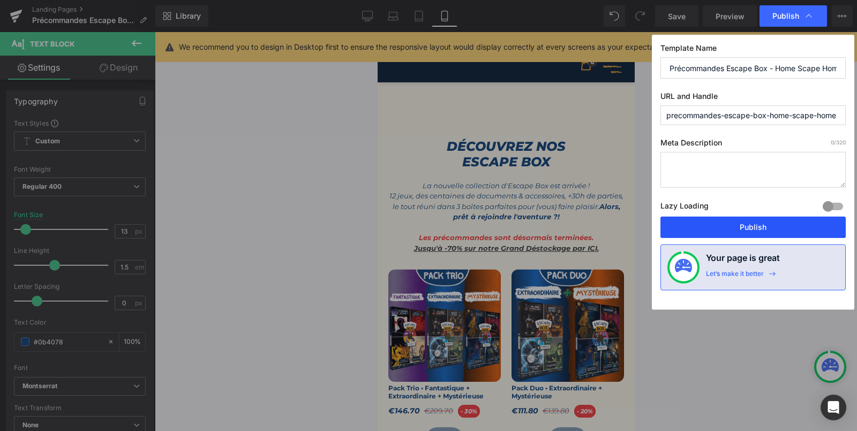
click at [738, 223] on button "Publish" at bounding box center [752, 227] width 185 height 21
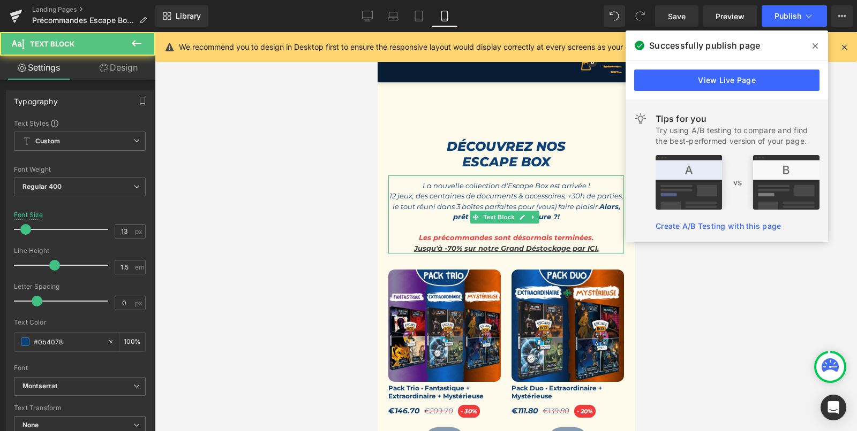
click at [494, 236] on strong "Les précommandes sont désormais terminées." at bounding box center [505, 237] width 175 height 9
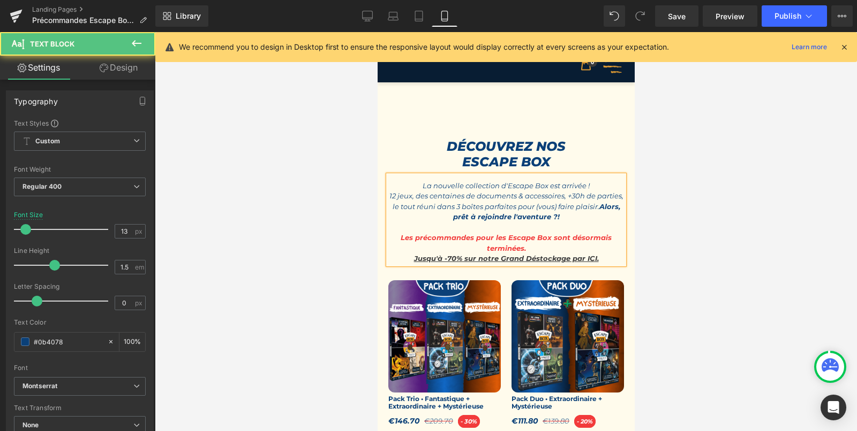
click at [585, 239] on strong "Les précommandes pour les Escape Box sont désormais terminées." at bounding box center [505, 242] width 211 height 19
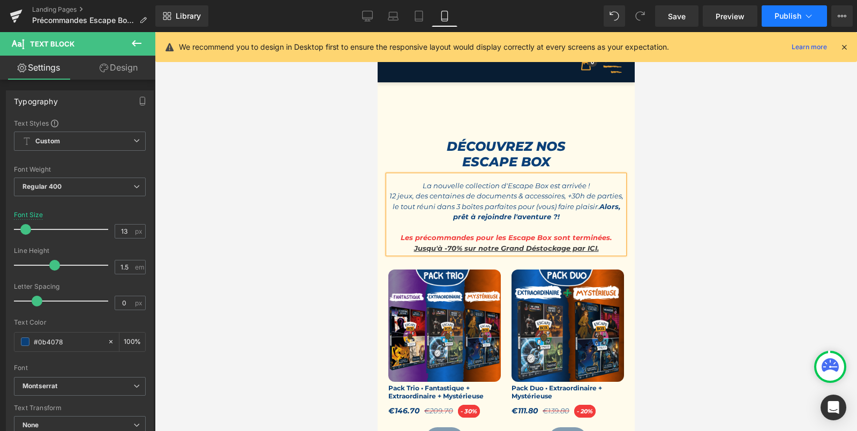
click at [802, 16] on button "Publish" at bounding box center [793, 15] width 65 height 21
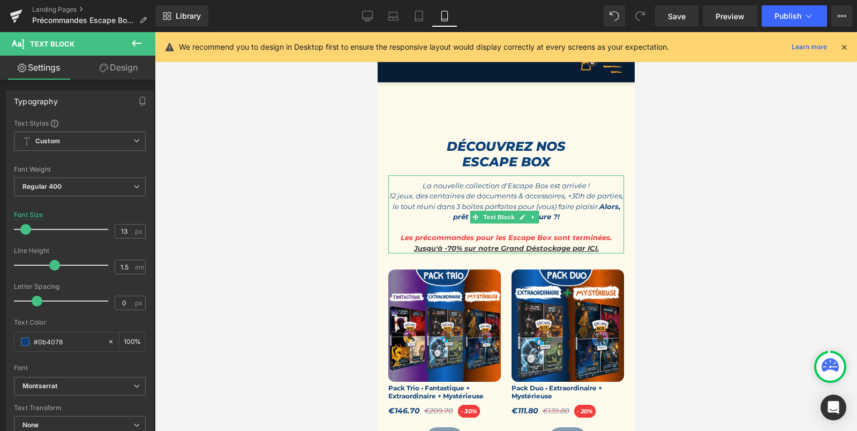
click at [482, 239] on strong "Les précommandes pour les Escape Box sont terminées." at bounding box center [505, 237] width 211 height 9
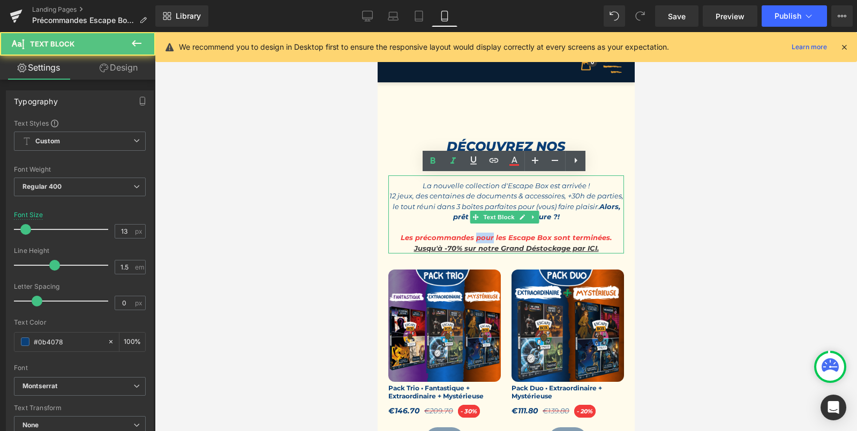
click at [482, 239] on strong "Les précommandes pour les Escape Box sont terminées." at bounding box center [505, 237] width 211 height 9
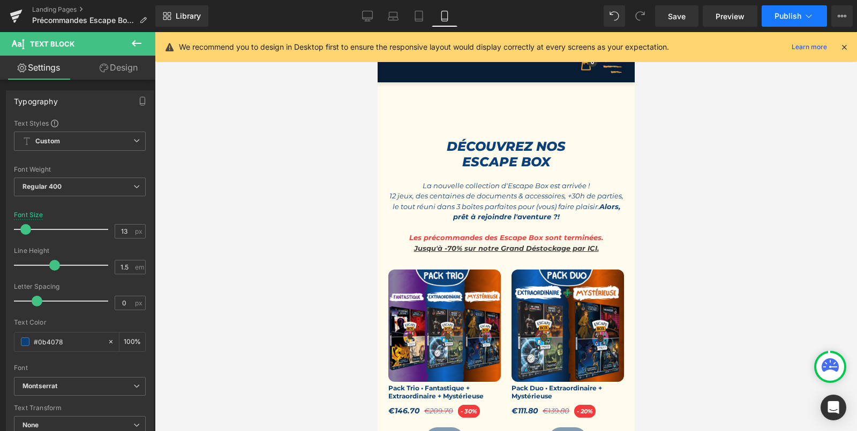
click at [796, 19] on span "Publish" at bounding box center [787, 16] width 27 height 9
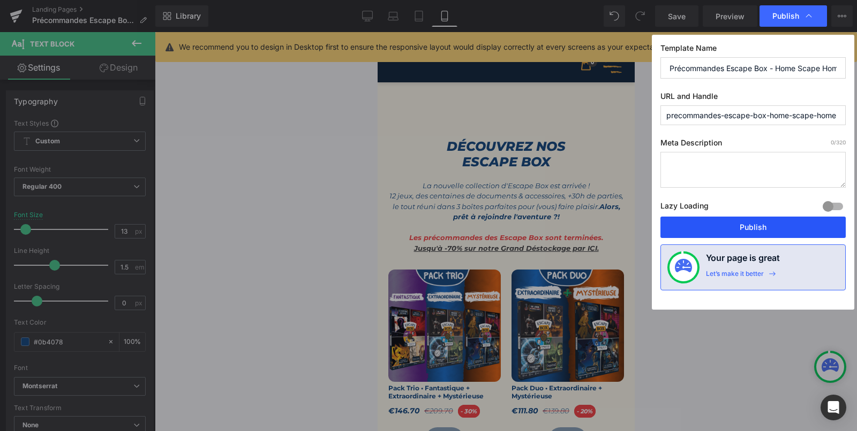
click at [714, 229] on button "Publish" at bounding box center [752, 227] width 185 height 21
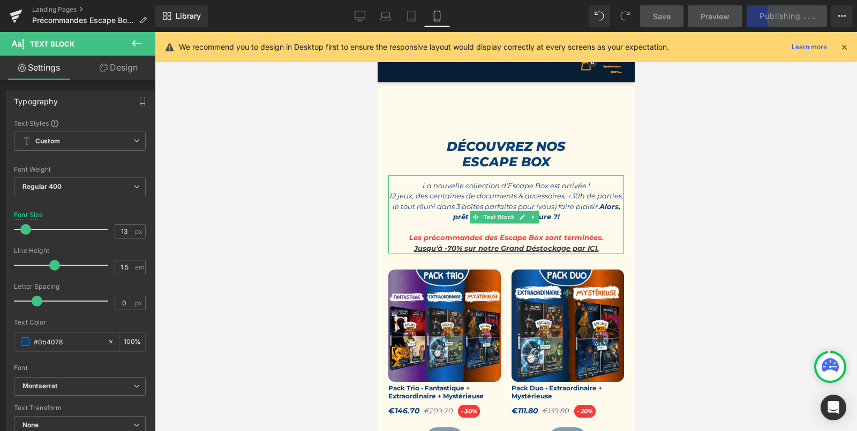
click at [536, 186] on icon "La nouvelle collection d'Escape Box est arrivée !" at bounding box center [505, 185] width 167 height 9
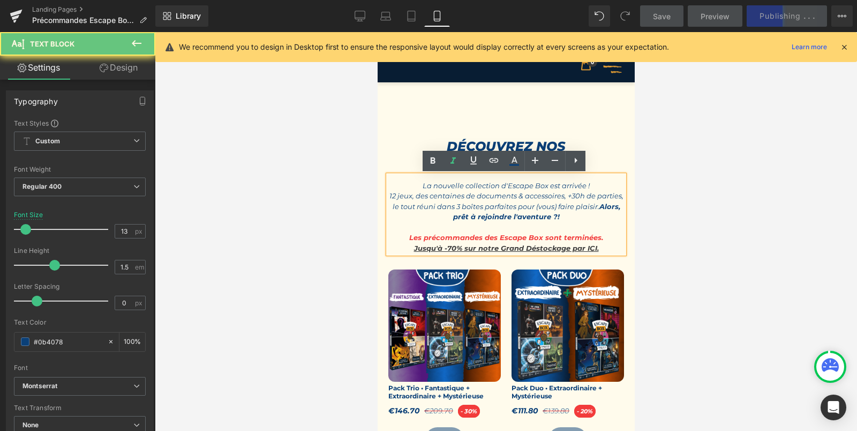
click at [536, 186] on icon "La nouvelle collection d'Escape Box est arrivée !" at bounding box center [505, 185] width 167 height 9
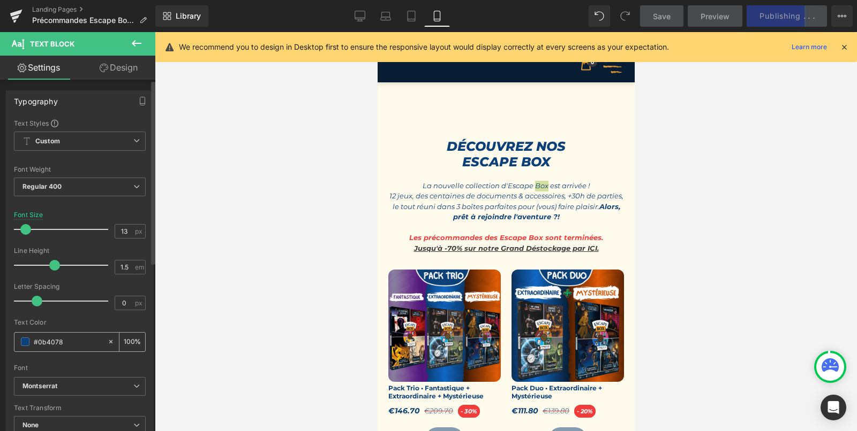
click at [46, 339] on input "#0b4078" at bounding box center [68, 342] width 69 height 12
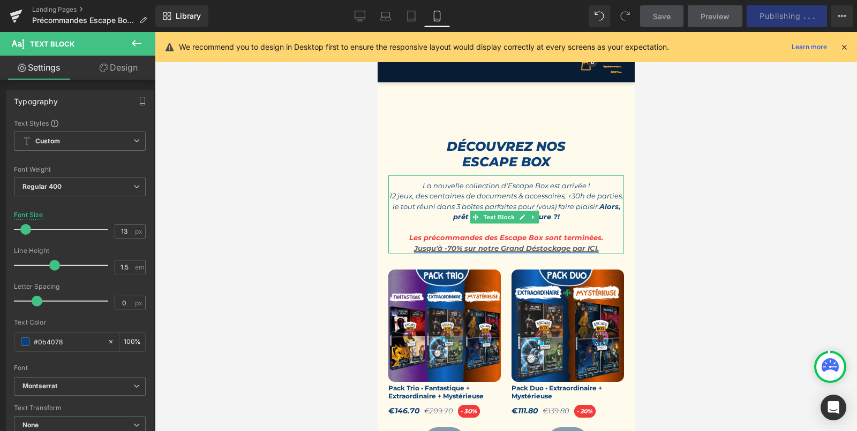
click at [497, 244] on link "Jusqu'à -70% sur notre Grand Déstockage par ICI." at bounding box center [505, 248] width 185 height 9
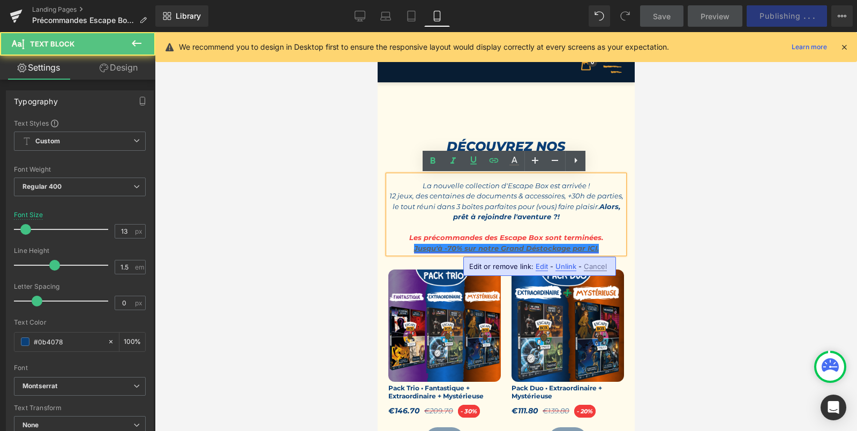
click at [492, 244] on link "Jusqu'à -70% sur notre Grand Déstockage par ICI." at bounding box center [505, 248] width 185 height 9
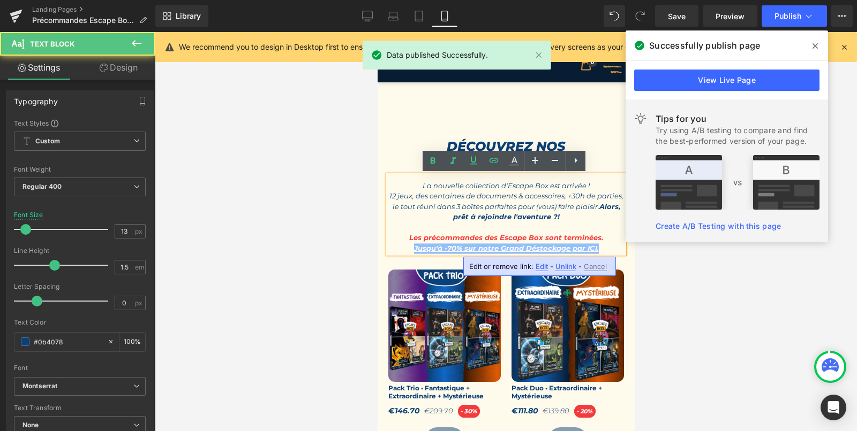
click at [492, 244] on link "Jusqu'à -70% sur notre Grand Déstockage par ICI." at bounding box center [505, 248] width 185 height 9
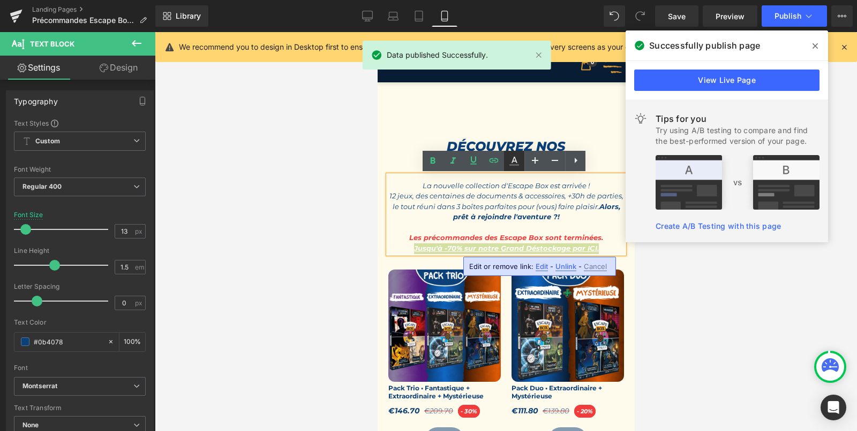
click at [513, 163] on icon at bounding box center [514, 161] width 13 height 13
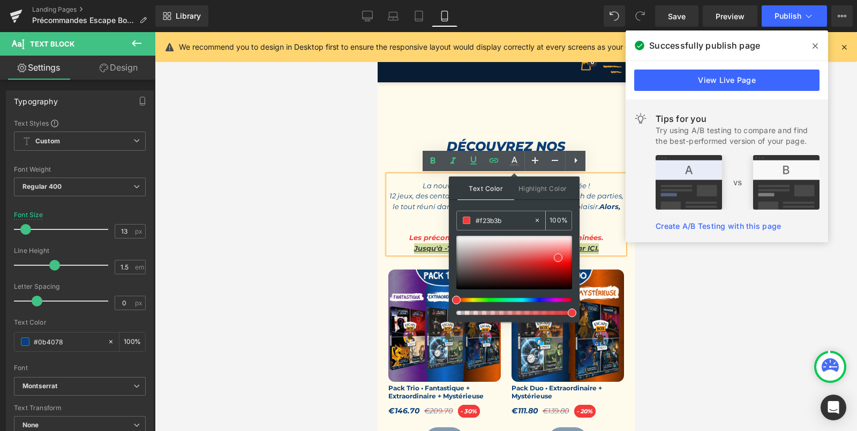
click at [490, 217] on input "#f23b3b" at bounding box center [504, 221] width 58 height 12
paste input "0b4078"
type input "#0b40780b4078"
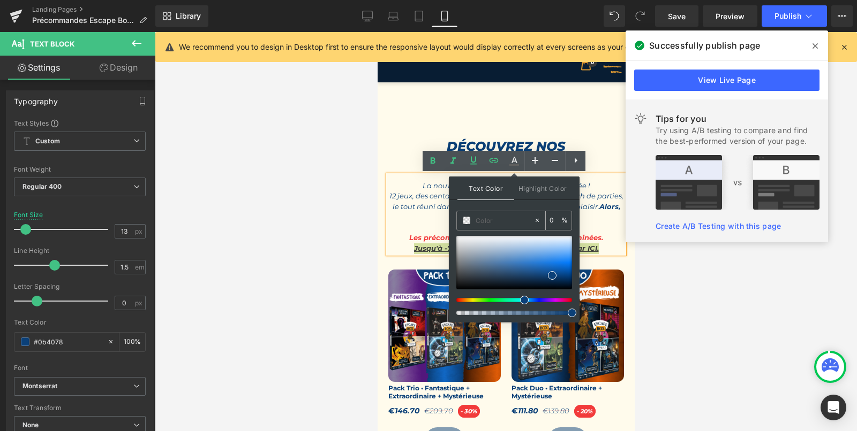
paste input "0b4078"
type input "0b4078"
click at [531, 206] on div "Text Color Highlight Color #333333 0b4078 100 % transparent 0 %" at bounding box center [514, 250] width 131 height 146
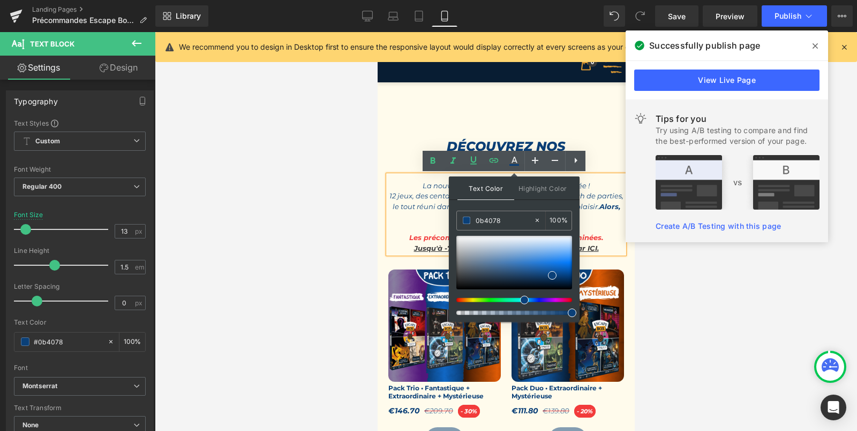
click at [610, 217] on p "12 jeux, des centaines de documents & accessoires, +30h de parties, le tout réu…" at bounding box center [506, 207] width 236 height 32
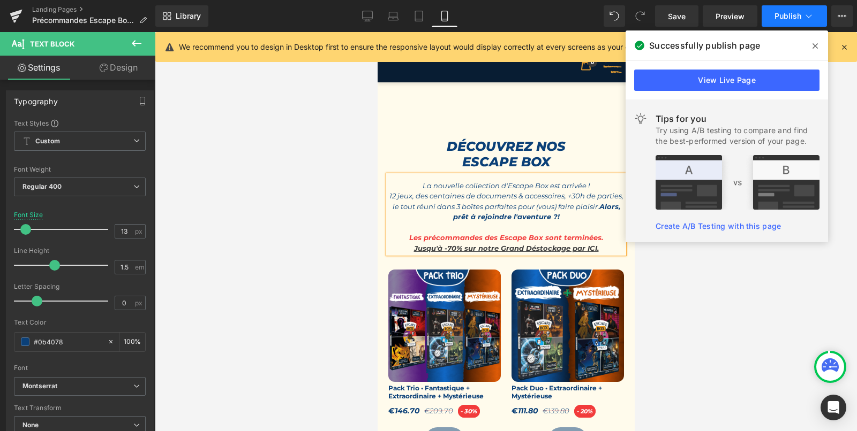
click at [787, 15] on span "Publish" at bounding box center [787, 16] width 27 height 9
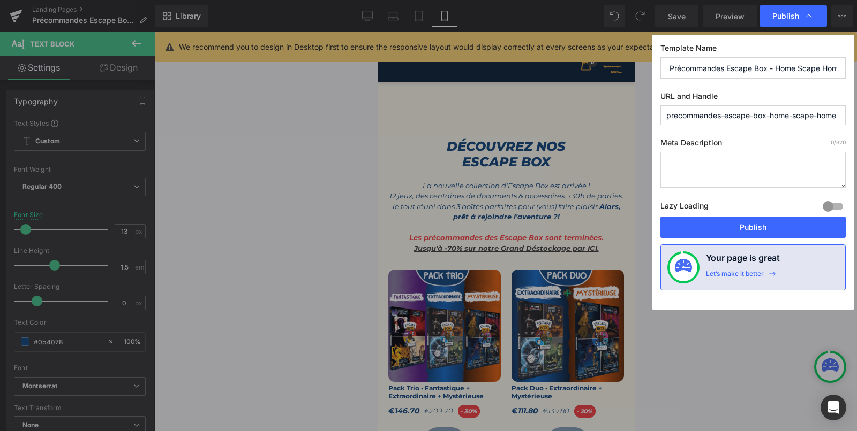
click at [708, 237] on div "Template Name Précommandes Escape Box - Home Scape Home - Juin 2025 URL and Han…" at bounding box center [753, 172] width 202 height 275
click at [715, 231] on button "Publish" at bounding box center [752, 227] width 185 height 21
